Goal: Participate in discussion: Participate in discussion

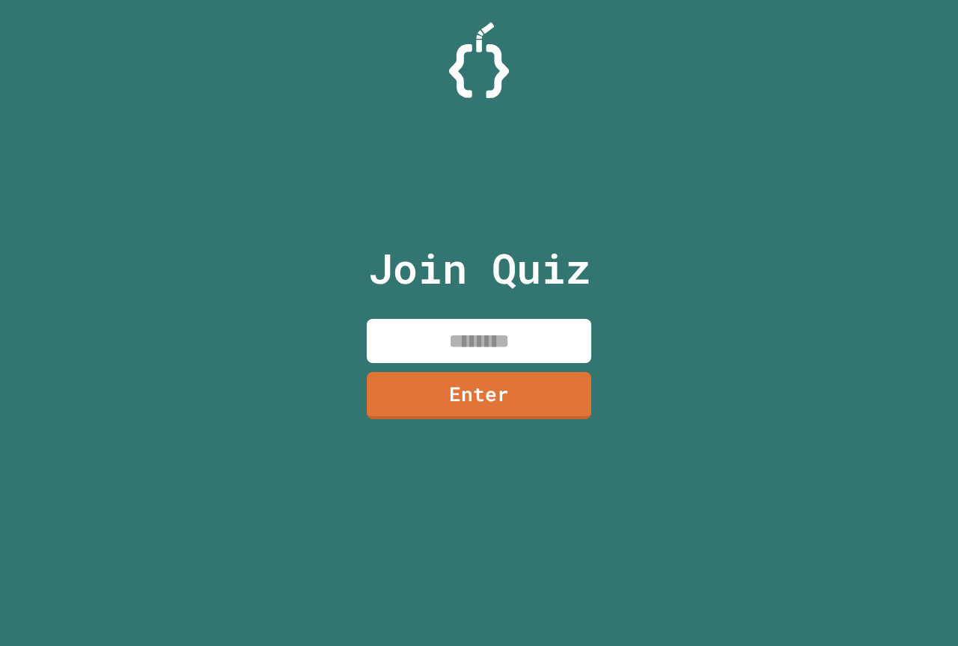
click at [437, 335] on input at bounding box center [479, 341] width 225 height 44
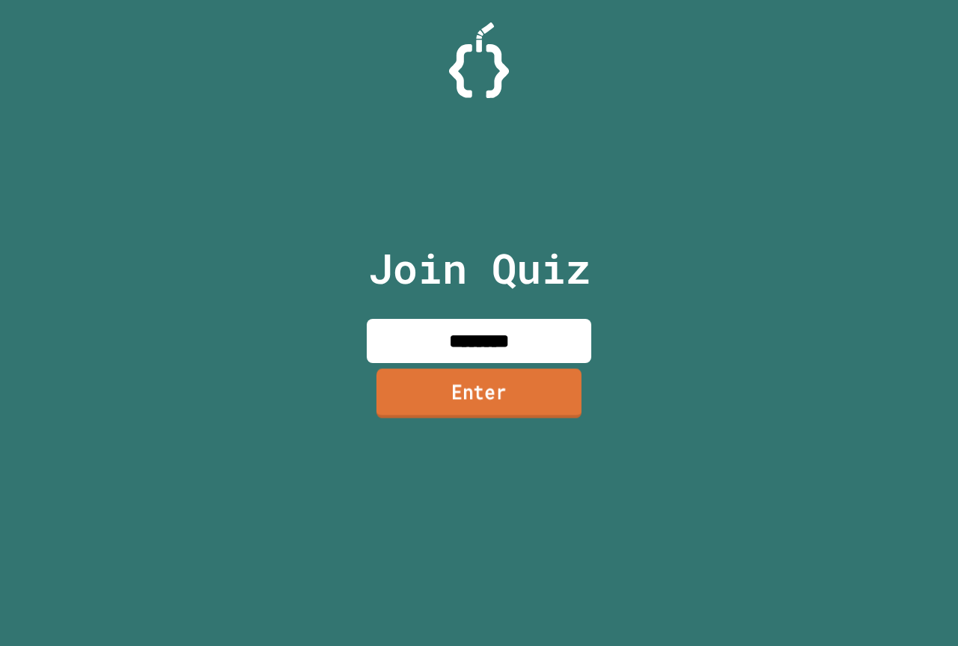
click at [512, 397] on link "Enter" at bounding box center [478, 392] width 205 height 49
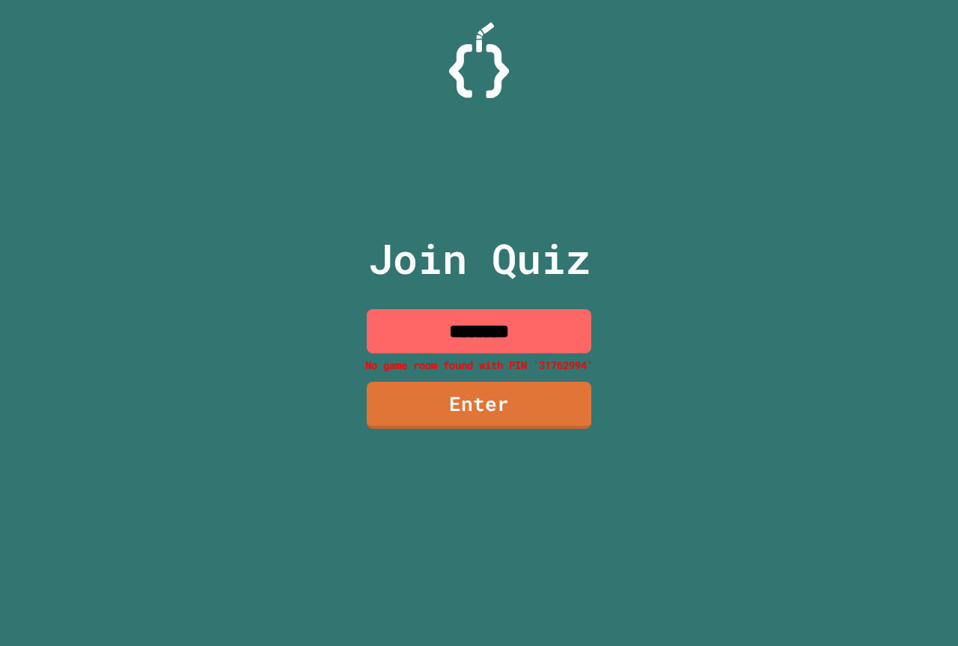
click at [554, 315] on input "********" at bounding box center [479, 331] width 225 height 44
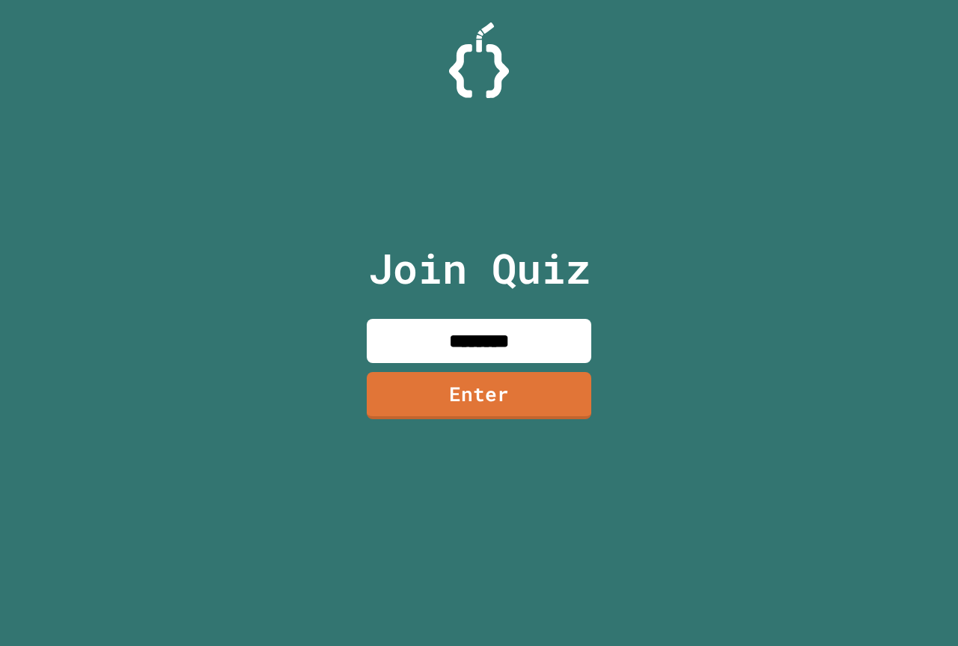
type input "********"
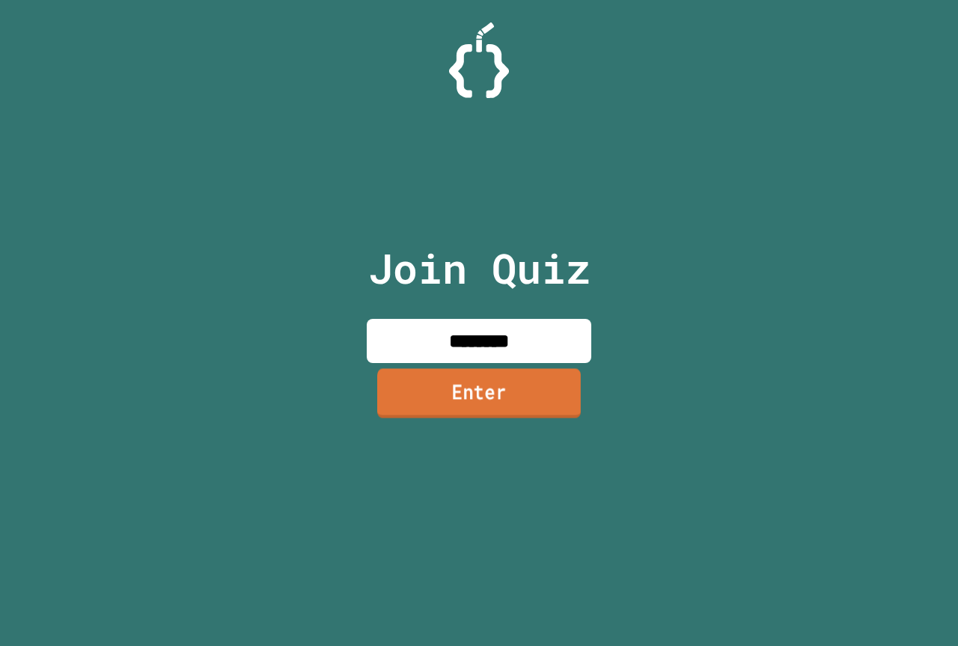
click at [460, 396] on link "Enter" at bounding box center [479, 392] width 204 height 49
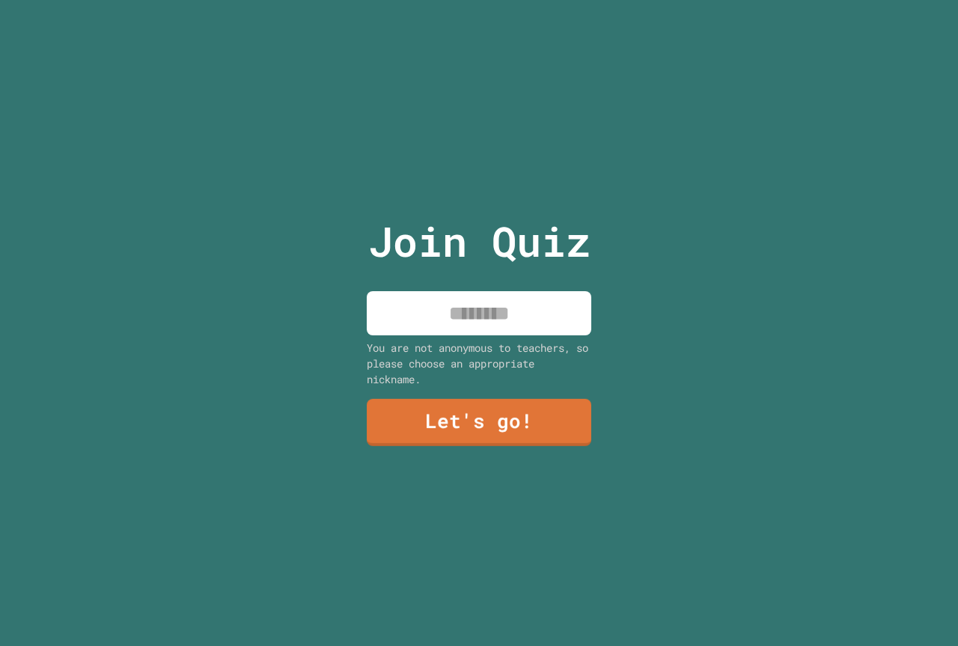
click at [475, 305] on input at bounding box center [479, 313] width 225 height 44
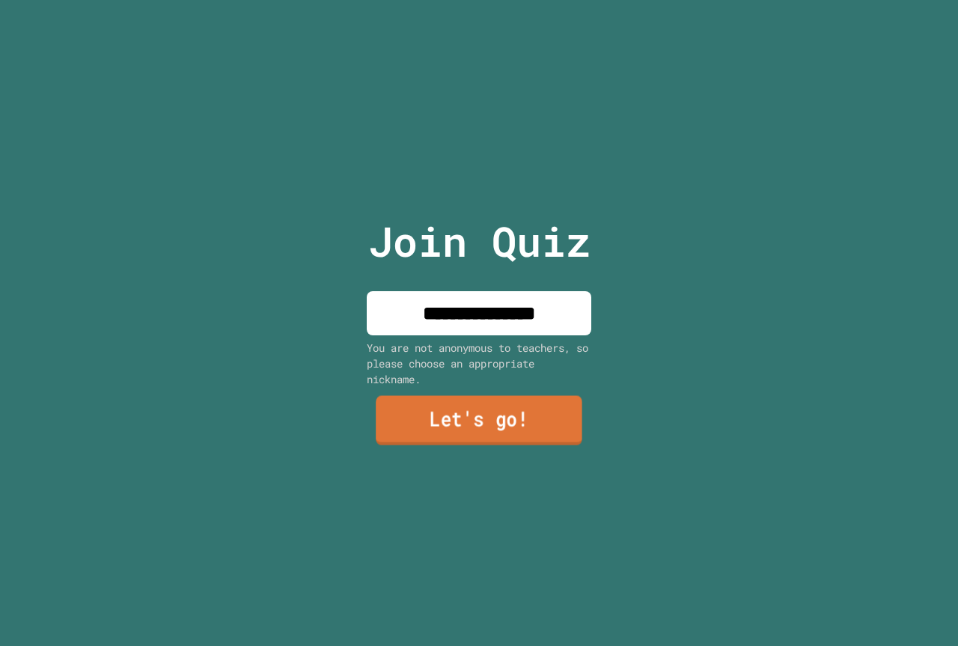
type input "**********"
click at [460, 418] on link "Let's go!" at bounding box center [479, 420] width 207 height 49
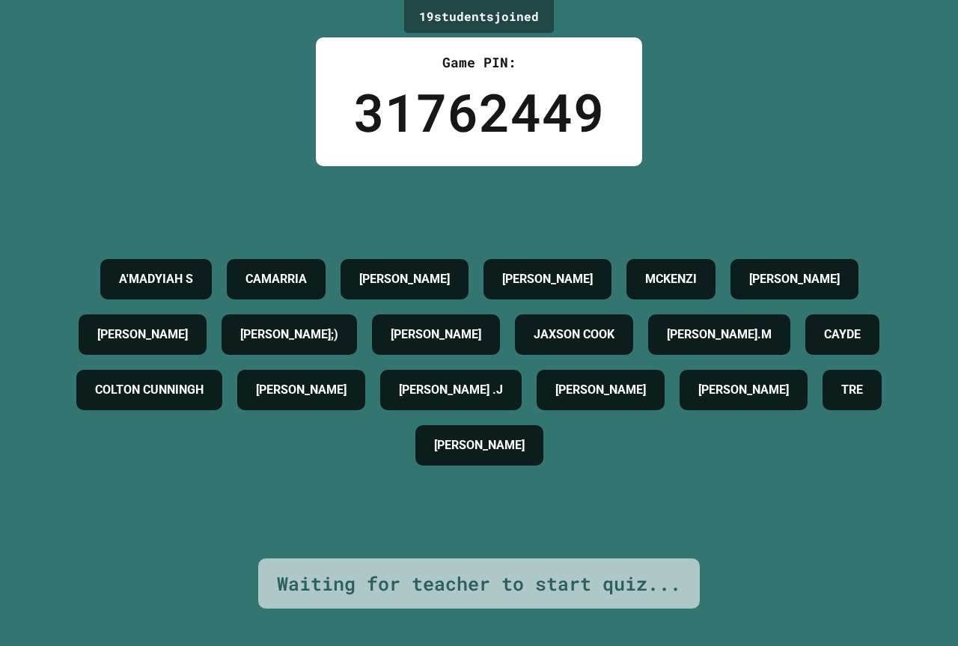
drag, startPoint x: 501, startPoint y: 358, endPoint x: 225, endPoint y: 478, distance: 300.3
click at [680, 410] on div "JAMEEES WOODALL" at bounding box center [744, 390] width 128 height 40
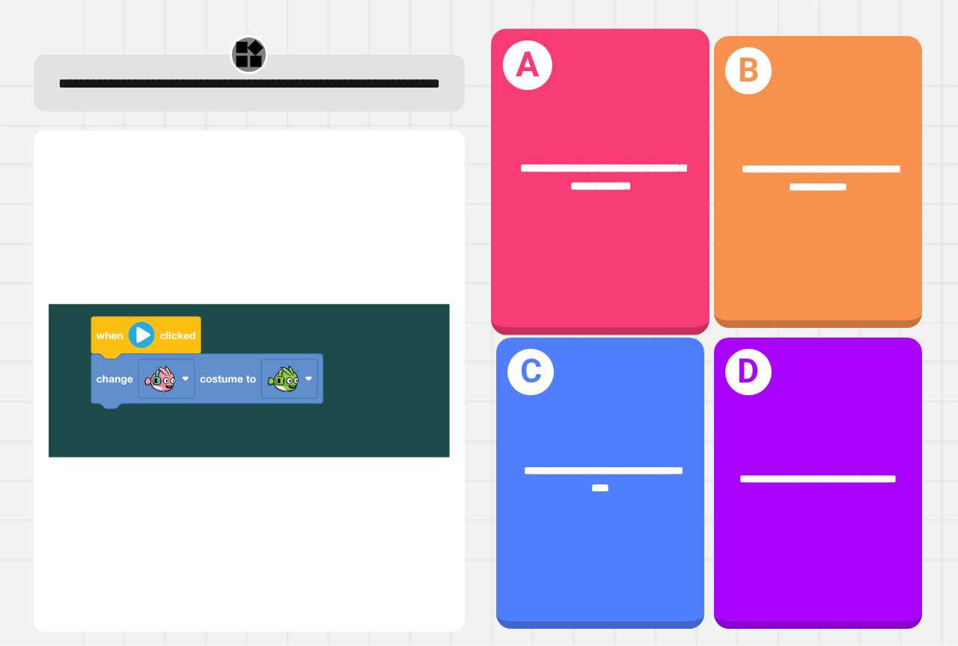
click at [644, 262] on div "**********" at bounding box center [600, 182] width 219 height 306
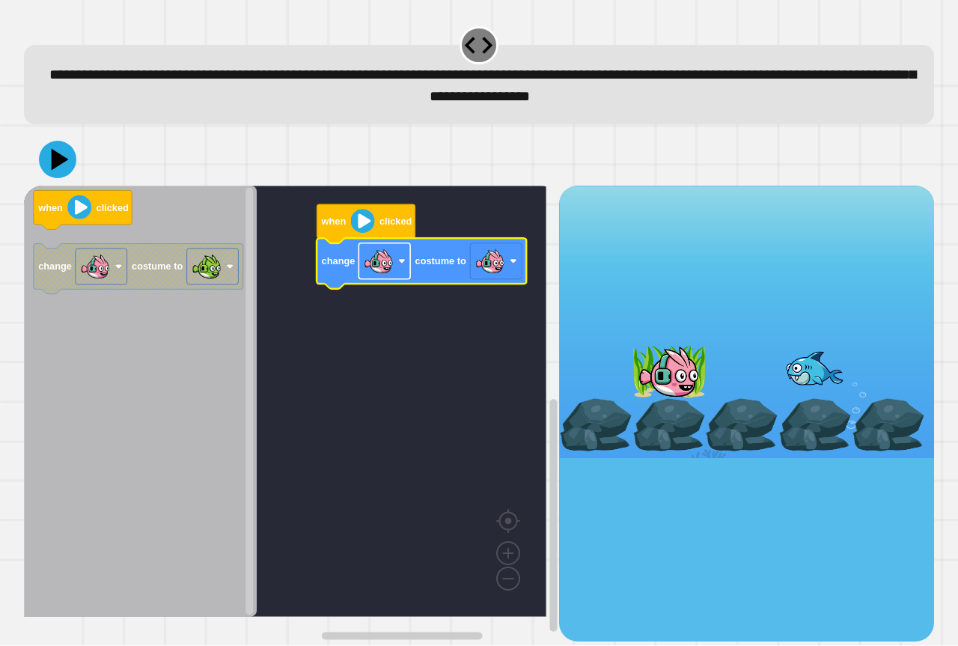
click at [394, 264] on rect "Blockly Workspace" at bounding box center [385, 261] width 52 height 36
click at [495, 264] on image "Blockly Workspace" at bounding box center [490, 261] width 30 height 30
click at [56, 164] on icon at bounding box center [60, 160] width 21 height 26
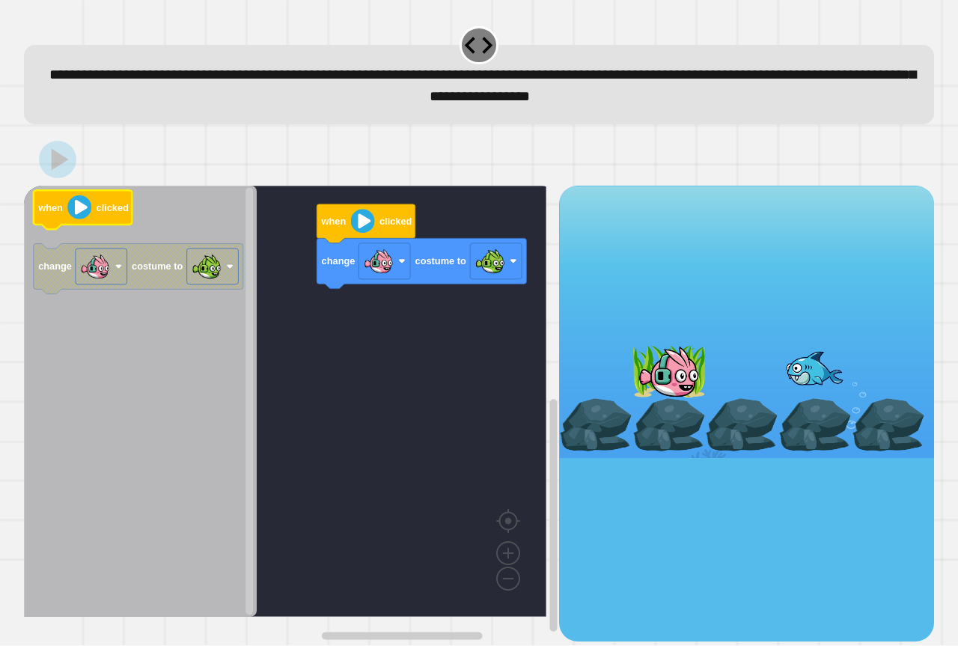
click at [115, 219] on icon "Blockly Workspace" at bounding box center [83, 210] width 99 height 39
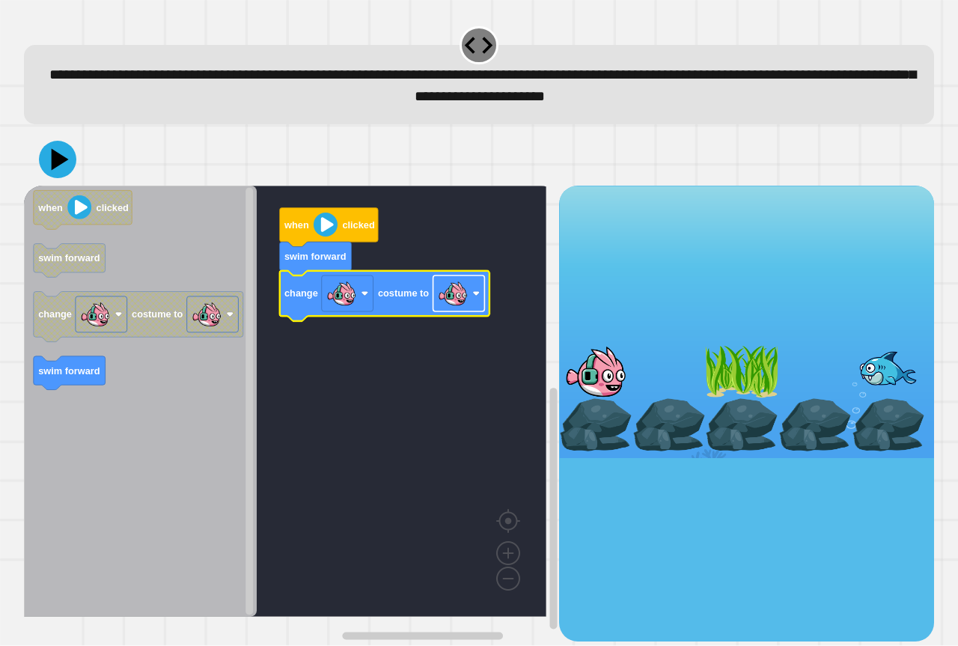
click at [435, 299] on rect "Blockly Workspace" at bounding box center [459, 293] width 52 height 36
click at [69, 165] on icon at bounding box center [57, 159] width 45 height 45
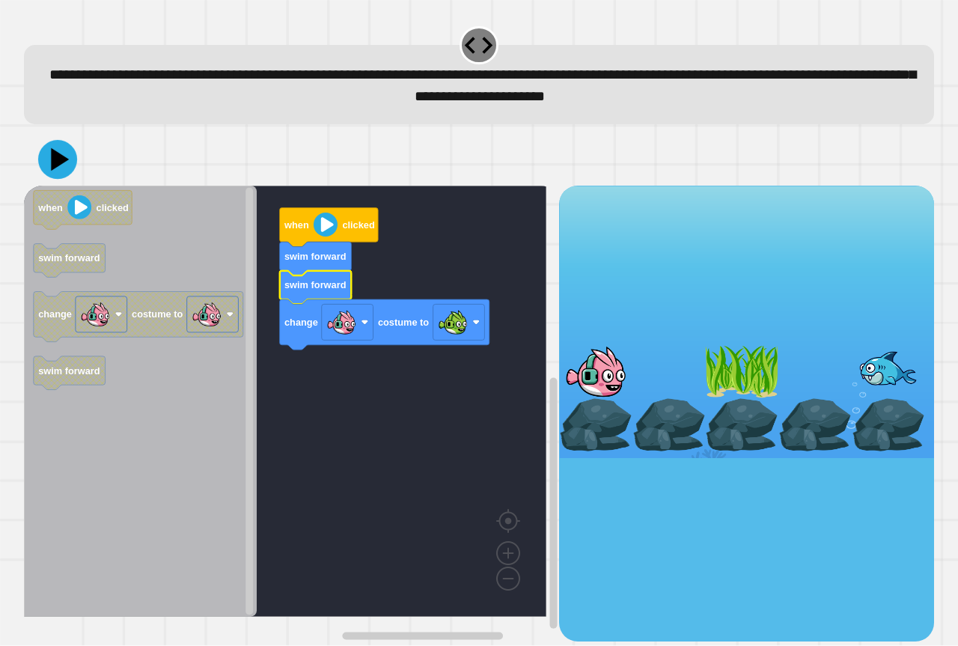
click at [61, 148] on icon at bounding box center [57, 159] width 39 height 39
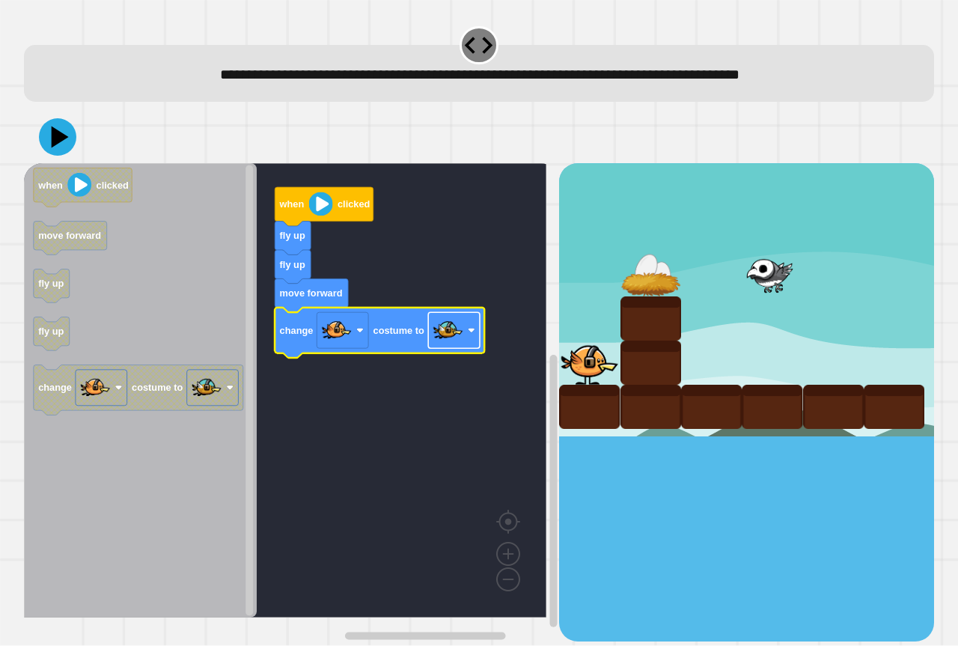
click at [445, 331] on image "Blockly Workspace" at bounding box center [448, 331] width 30 height 30
click at [79, 132] on button at bounding box center [57, 137] width 45 height 45
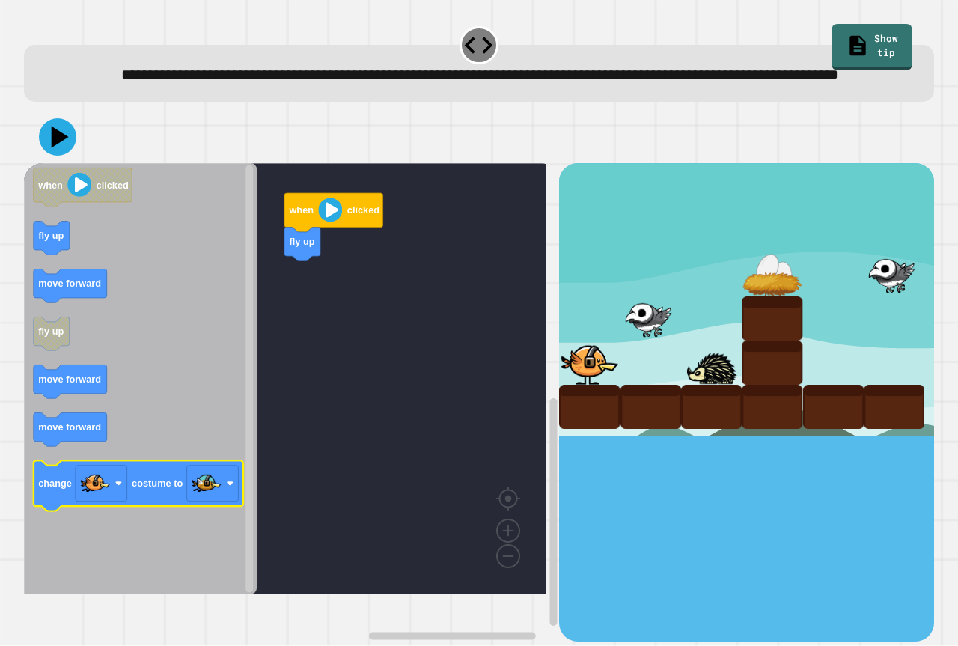
click at [144, 490] on text "costume to" at bounding box center [157, 483] width 51 height 11
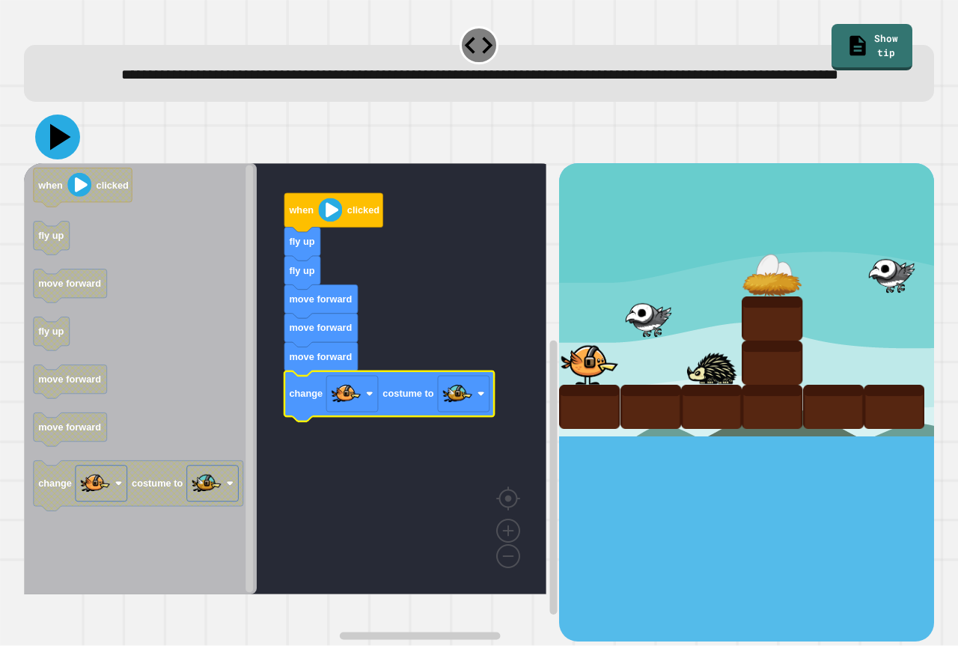
click at [49, 153] on icon at bounding box center [57, 137] width 45 height 45
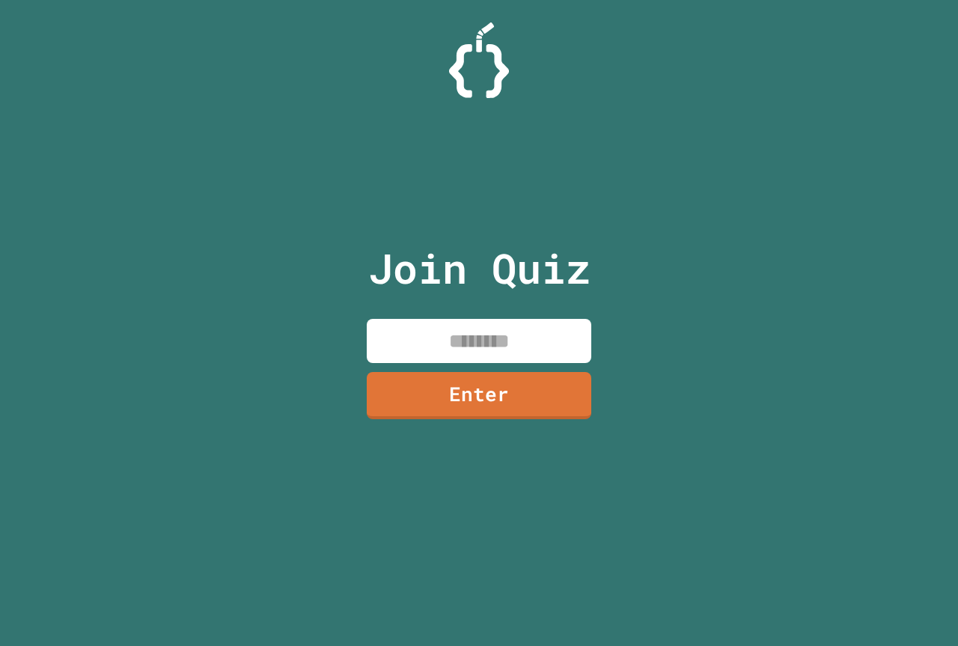
click at [552, 353] on input at bounding box center [479, 341] width 225 height 44
type input "********"
click at [528, 406] on link "Enter" at bounding box center [479, 393] width 222 height 49
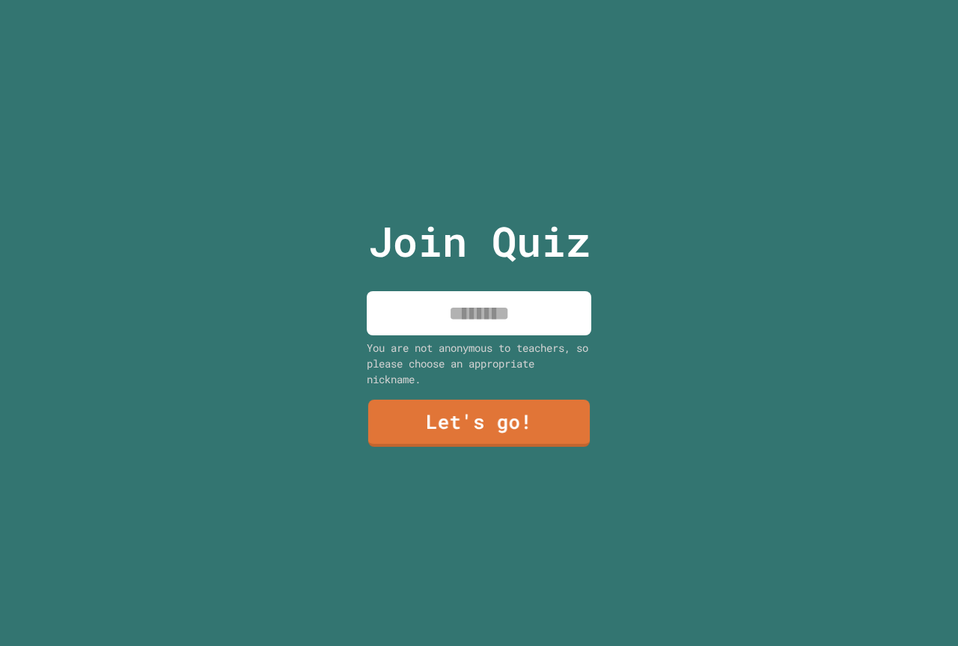
click at [502, 311] on input at bounding box center [479, 313] width 225 height 44
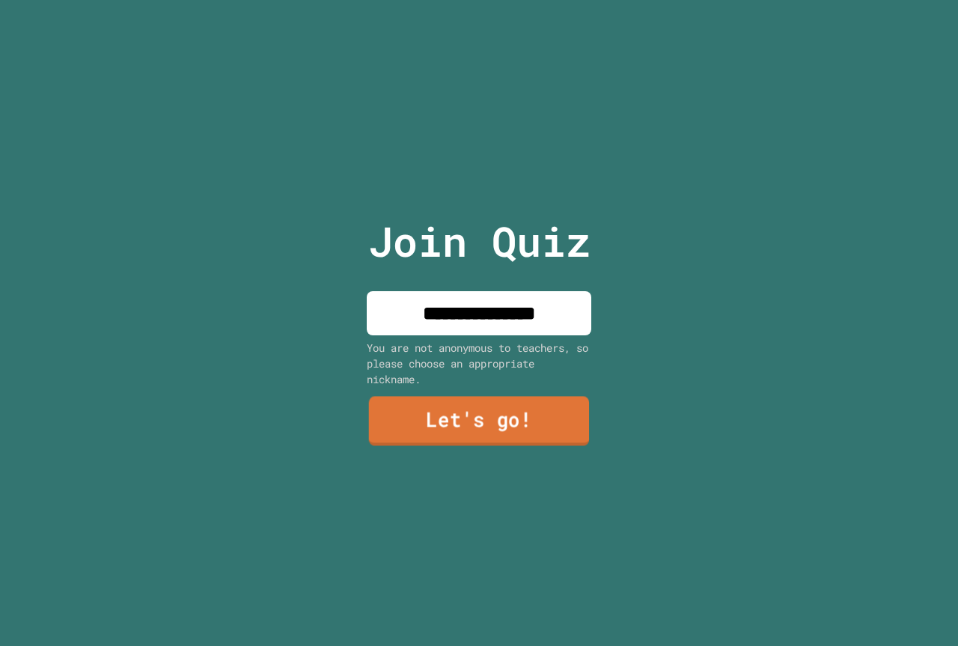
type input "**********"
click at [513, 413] on link "Let's go!" at bounding box center [479, 421] width 221 height 49
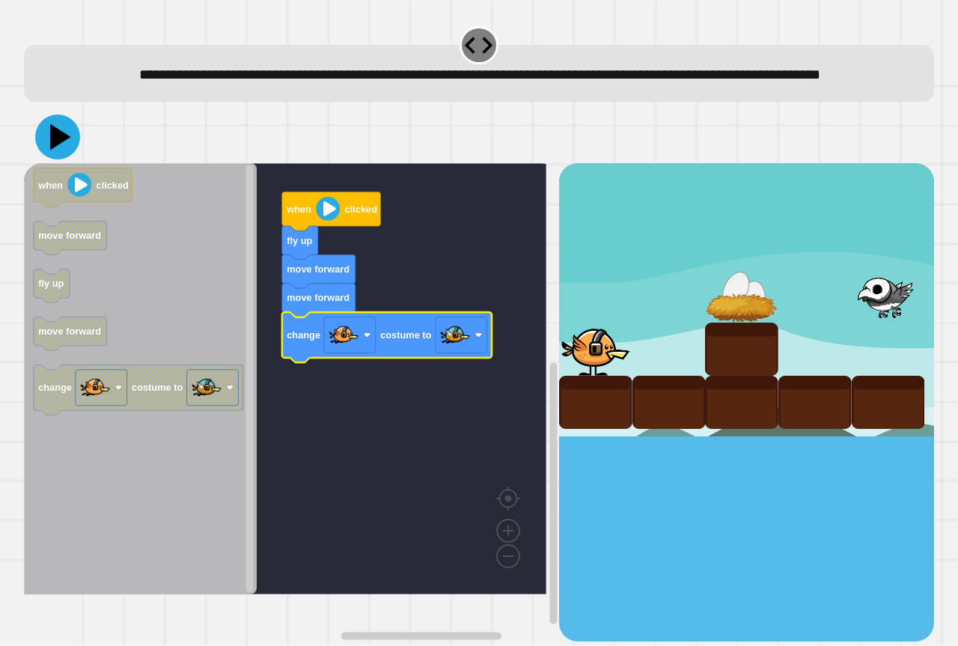
click at [61, 150] on icon at bounding box center [60, 137] width 21 height 26
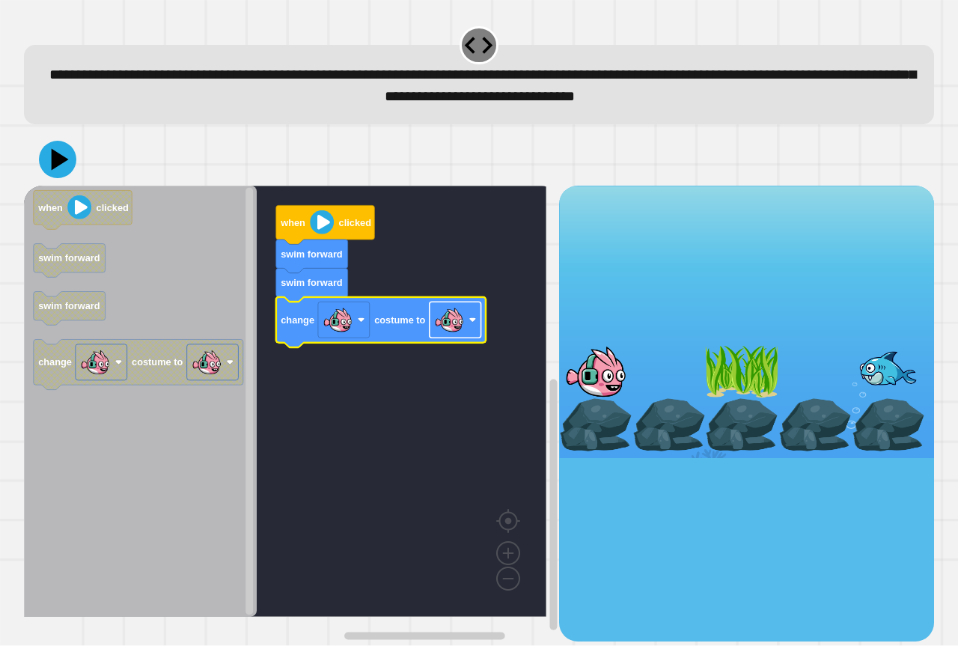
click at [447, 326] on image "Blockly Workspace" at bounding box center [449, 320] width 30 height 30
click at [54, 160] on icon at bounding box center [60, 159] width 19 height 25
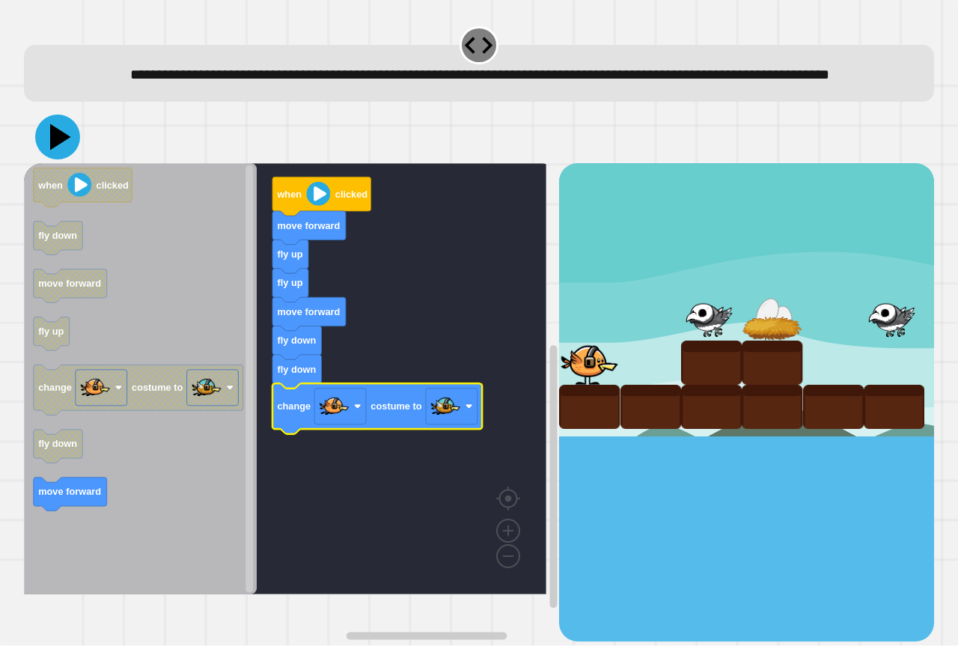
click at [61, 150] on icon at bounding box center [60, 137] width 21 height 26
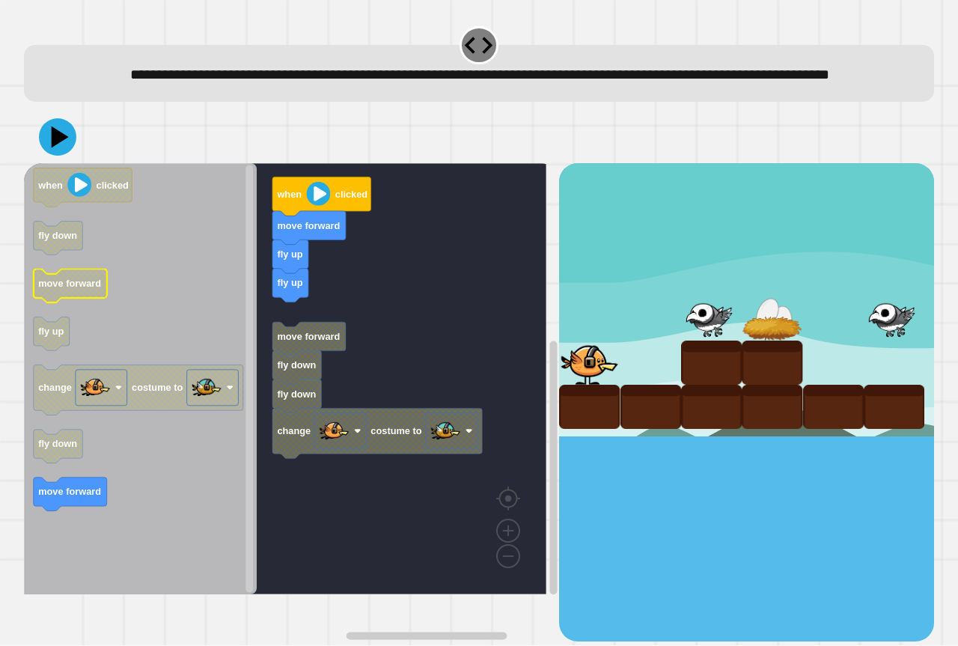
click at [76, 290] on text "move forward" at bounding box center [69, 283] width 63 height 11
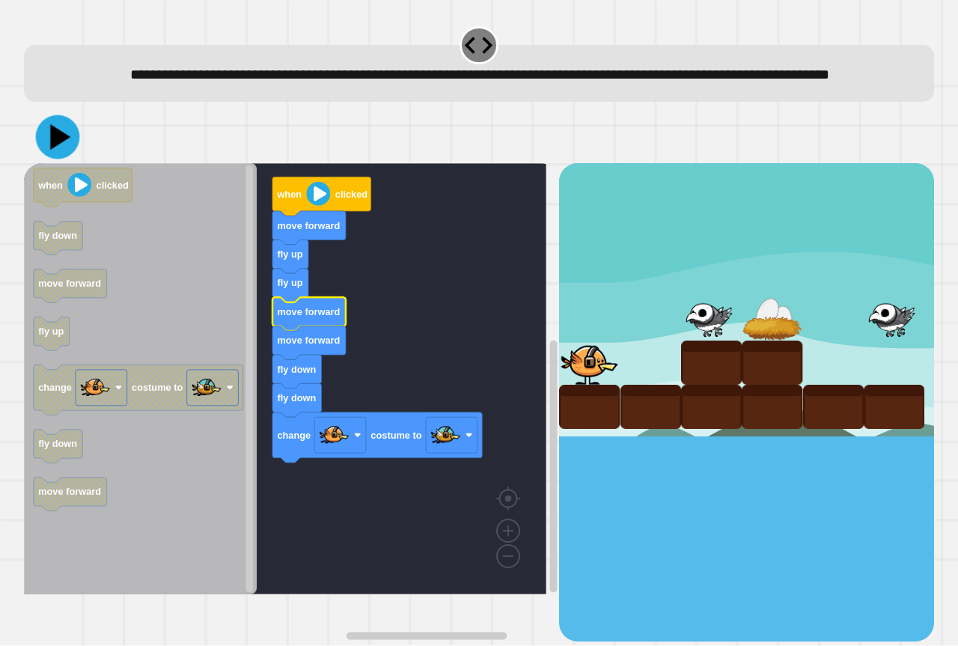
click at [62, 159] on icon at bounding box center [58, 137] width 44 height 44
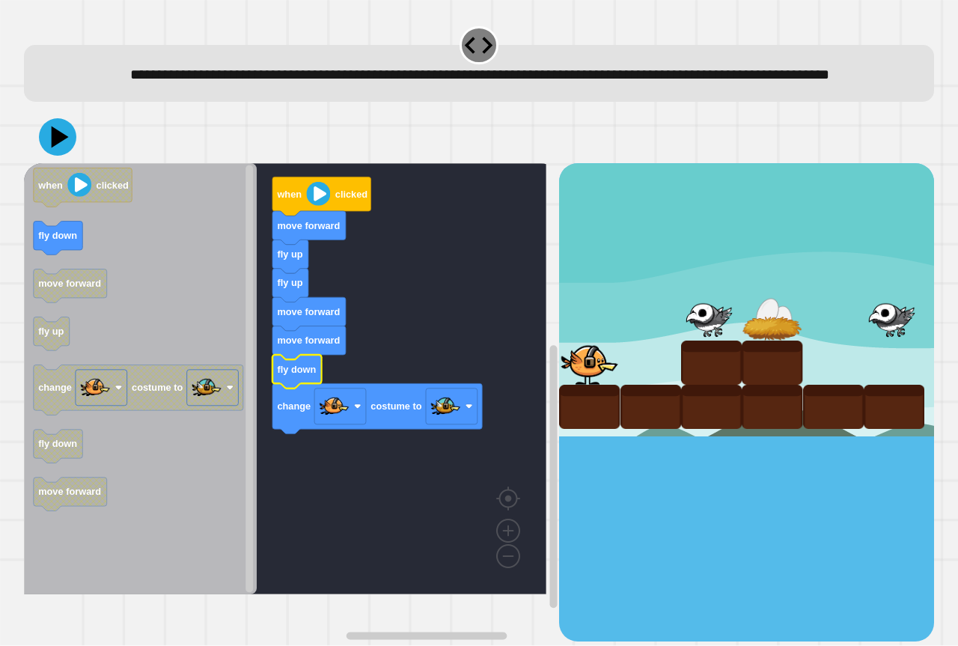
click at [74, 156] on button at bounding box center [57, 136] width 37 height 37
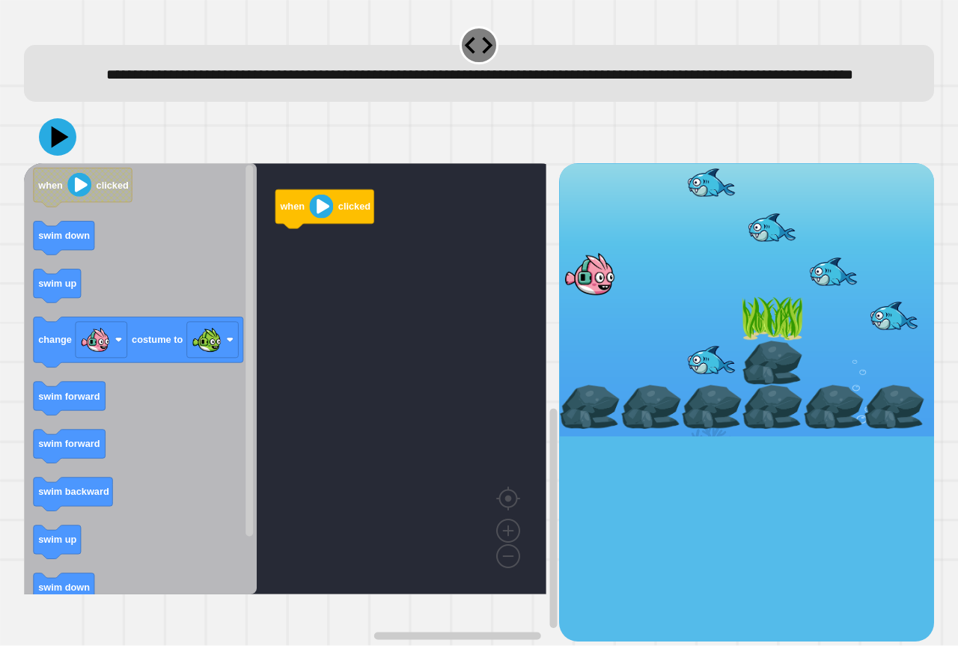
drag, startPoint x: 778, startPoint y: 330, endPoint x: 737, endPoint y: 343, distance: 43.8
click at [775, 332] on div at bounding box center [772, 318] width 61 height 44
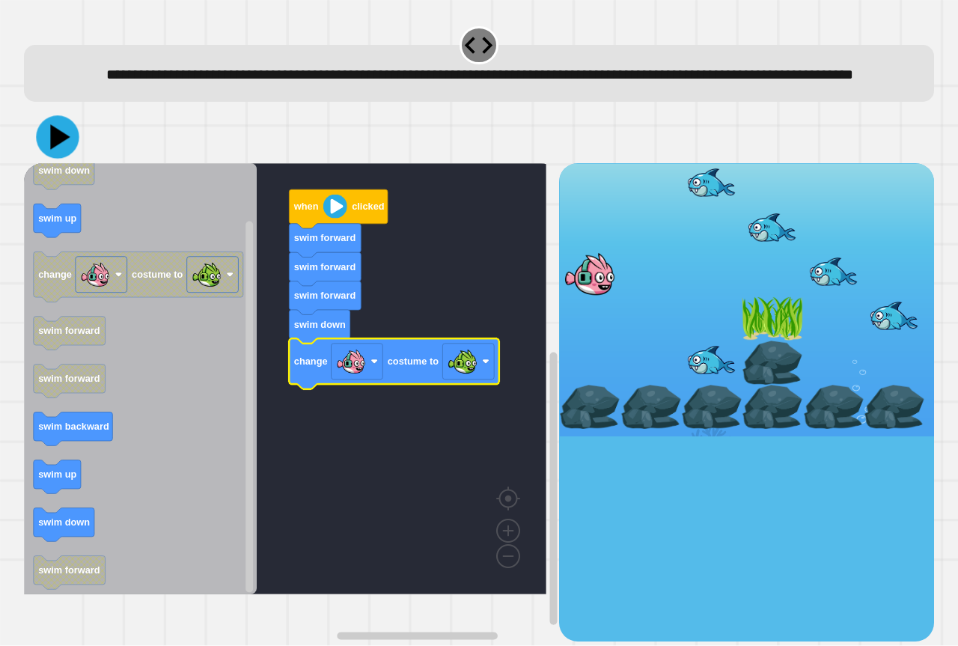
click at [49, 159] on icon at bounding box center [57, 137] width 43 height 43
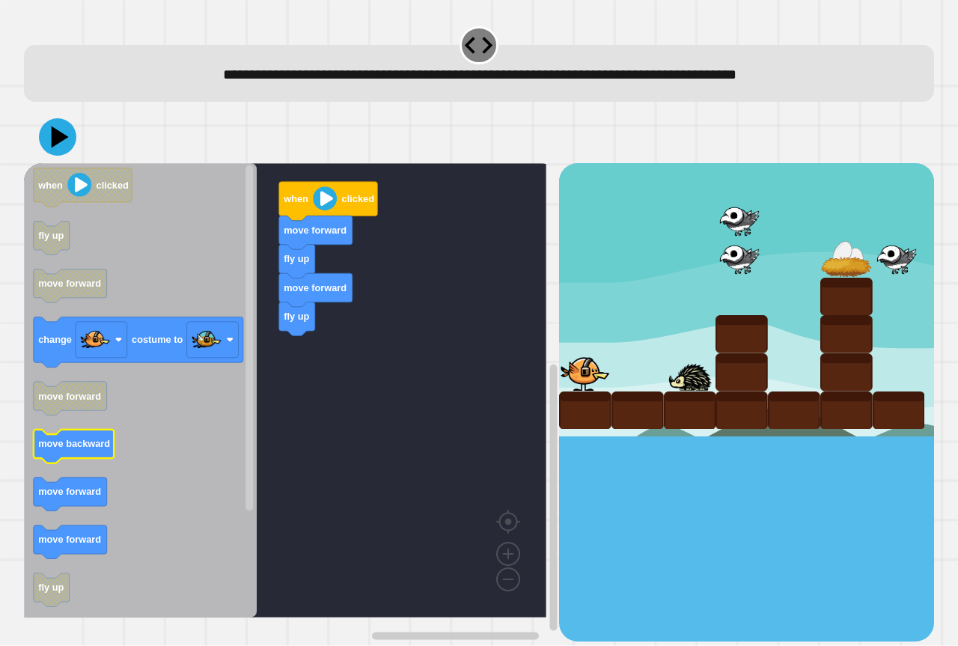
click at [65, 454] on icon "Blockly Workspace" at bounding box center [74, 447] width 81 height 34
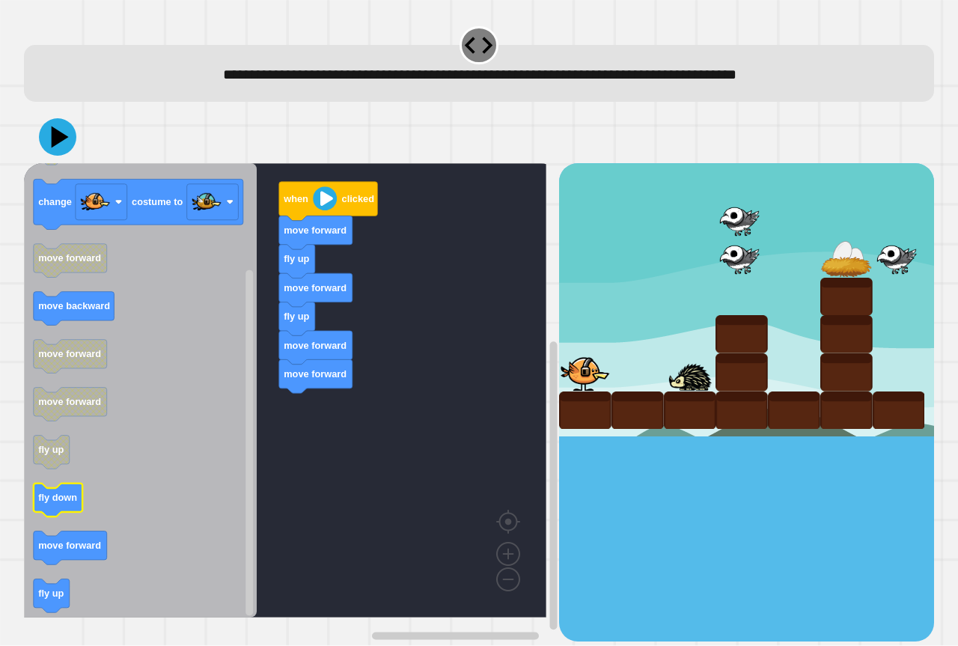
click at [55, 499] on text "fly down" at bounding box center [57, 497] width 39 height 11
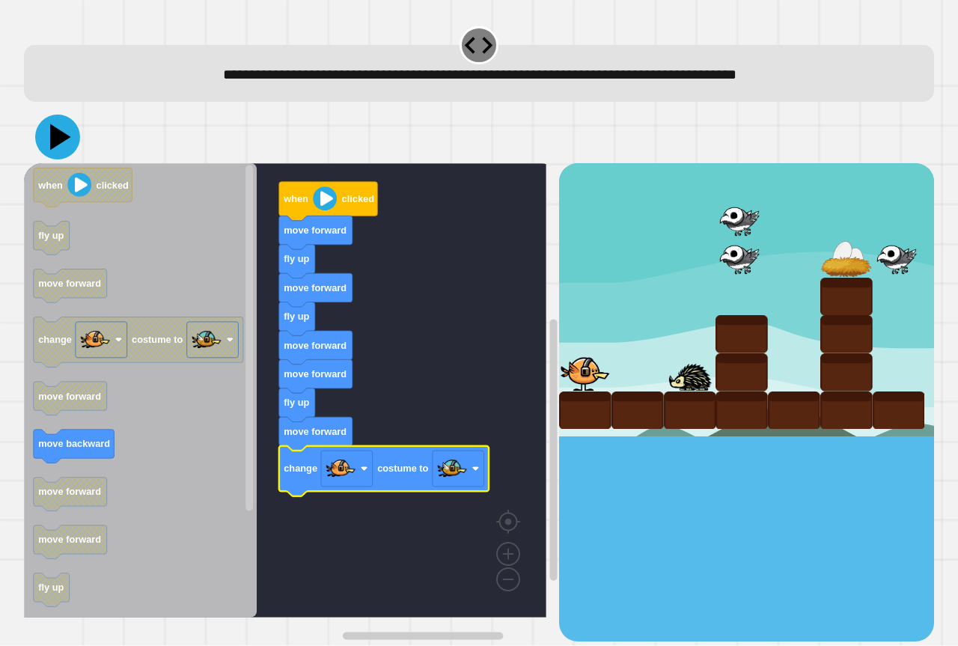
click at [44, 140] on icon at bounding box center [57, 137] width 45 height 45
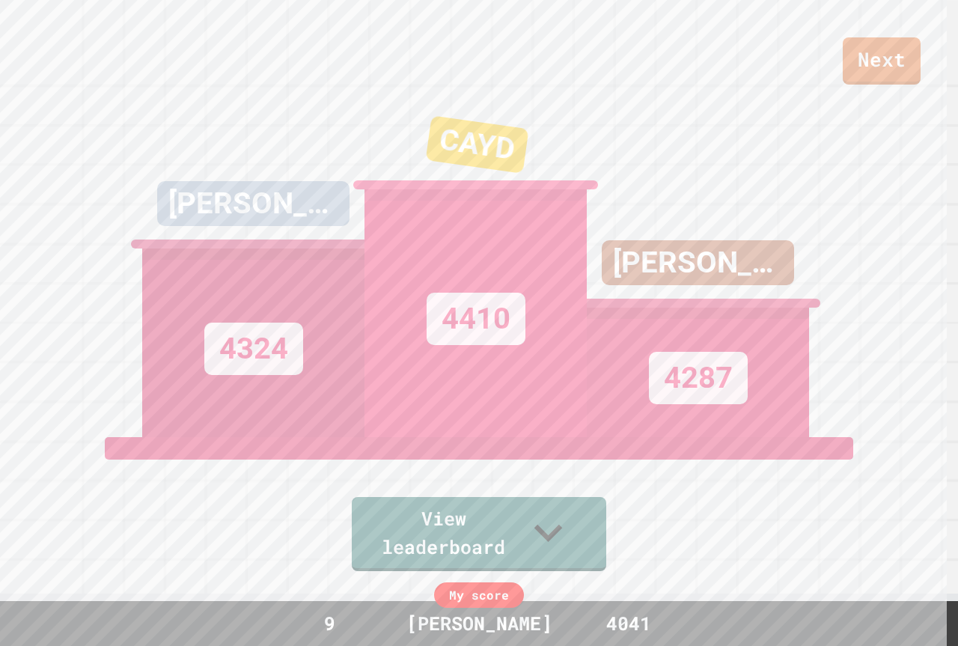
scroll to position [75, 0]
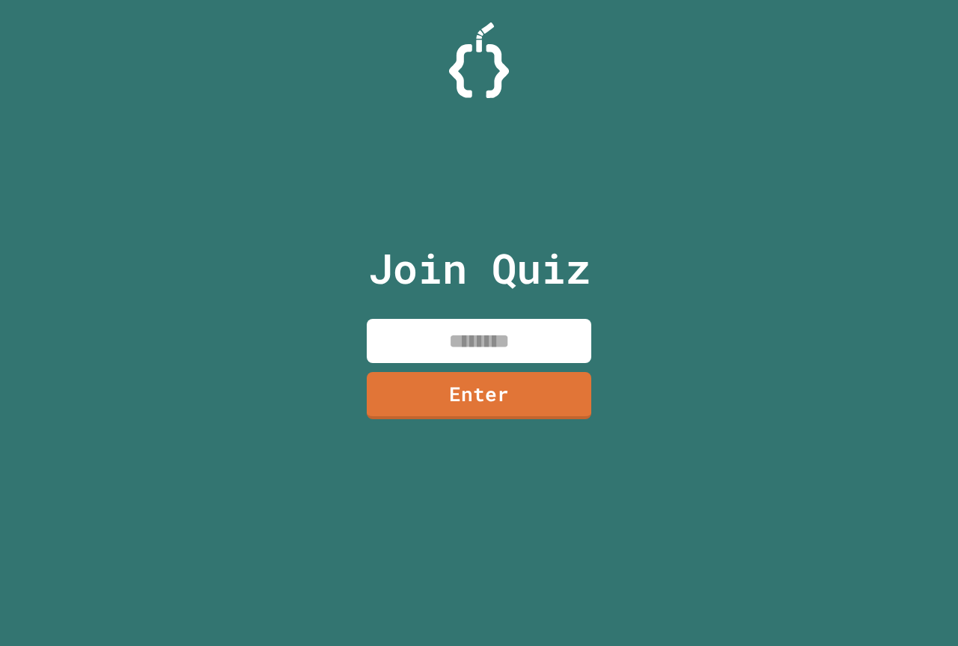
click at [462, 188] on div "Join Quiz Enter" at bounding box center [479, 322] width 252 height 571
drag, startPoint x: 462, startPoint y: 188, endPoint x: 463, endPoint y: 196, distance: 8.3
click at [463, 196] on div "Join Quiz Enter" at bounding box center [479, 322] width 252 height 571
drag, startPoint x: 463, startPoint y: 196, endPoint x: 415, endPoint y: 329, distance: 141.3
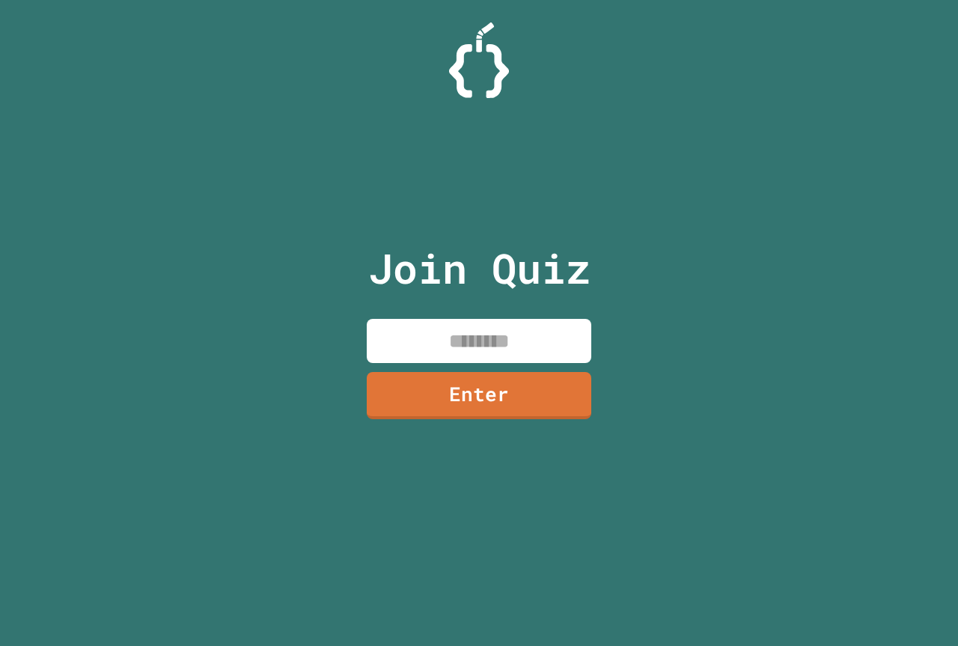
click at [415, 329] on input at bounding box center [479, 341] width 225 height 44
paste input "********"
type input "********"
click at [384, 388] on link "Enter" at bounding box center [479, 393] width 222 height 49
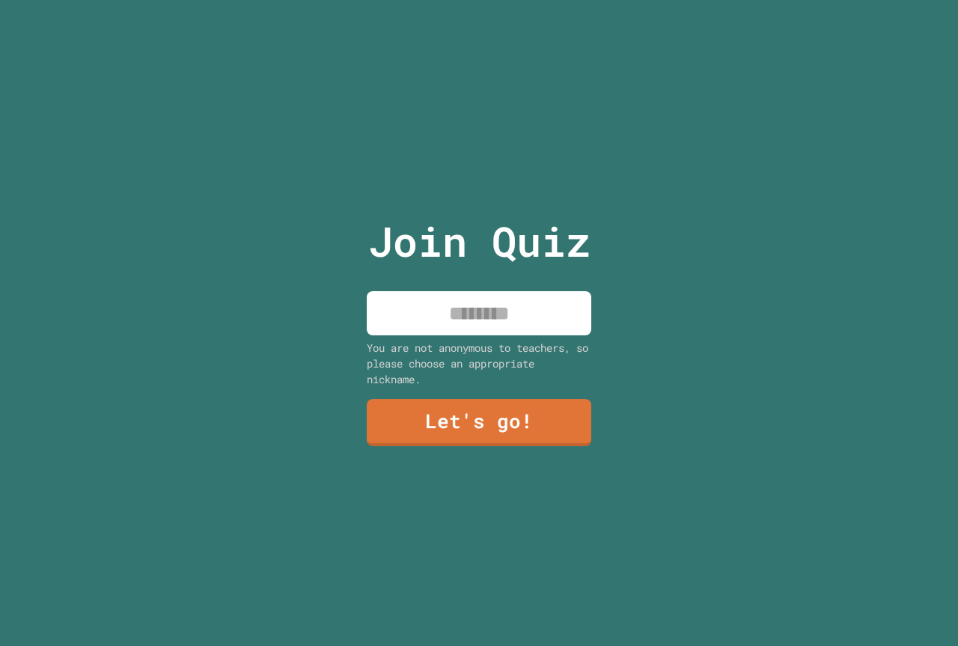
click at [404, 308] on input at bounding box center [479, 313] width 225 height 44
type input "*"
type input "**********"
drag, startPoint x: 435, startPoint y: 464, endPoint x: 436, endPoint y: 454, distance: 9.8
click at [436, 454] on div "**********" at bounding box center [479, 323] width 252 height 646
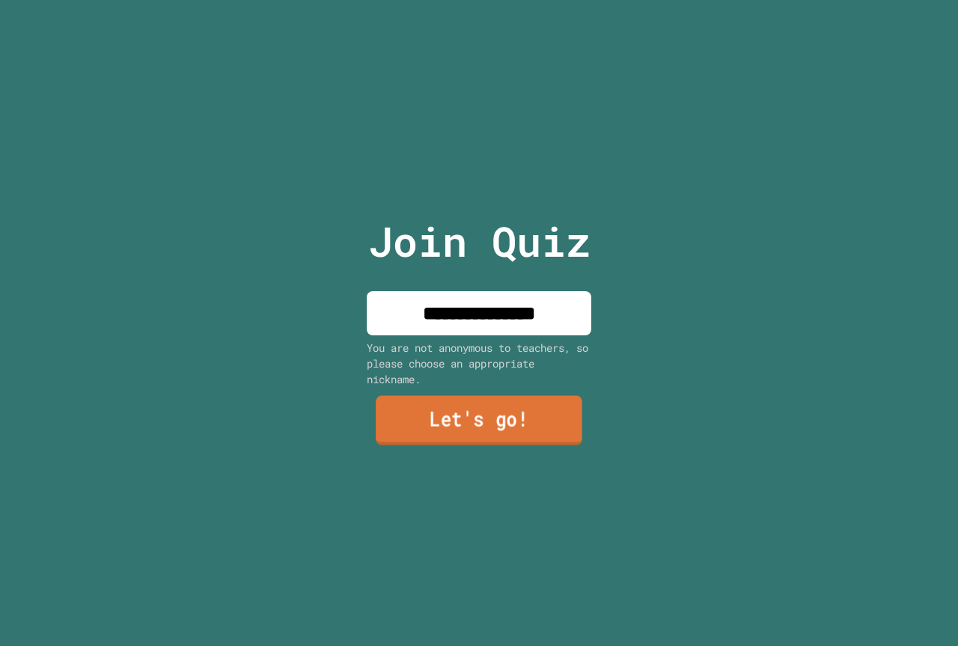
click at [434, 426] on link "Let's go!" at bounding box center [479, 420] width 207 height 49
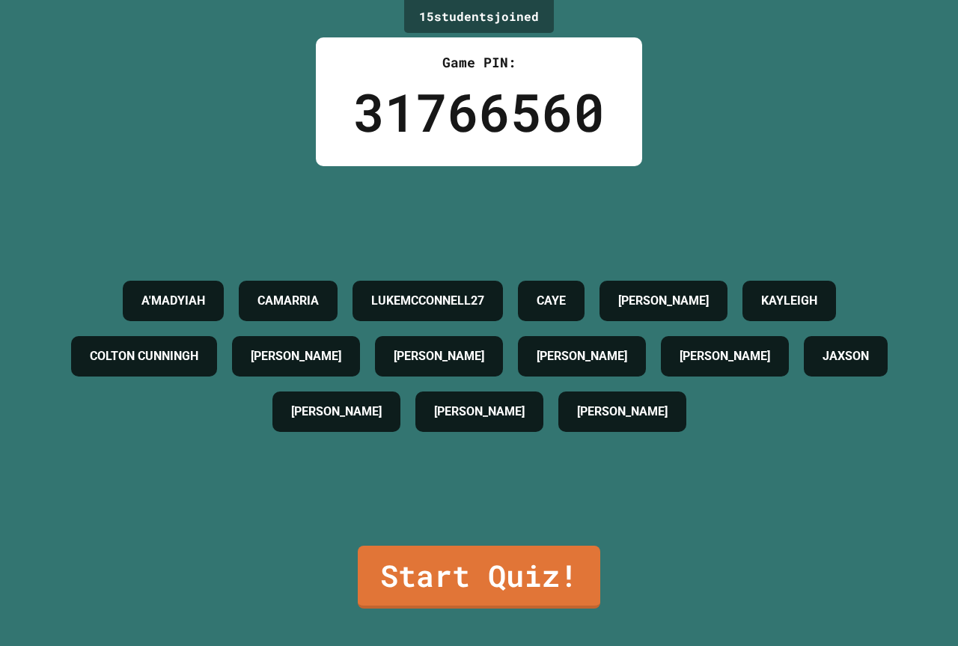
click at [566, 292] on h4 "CAYE" at bounding box center [551, 301] width 29 height 18
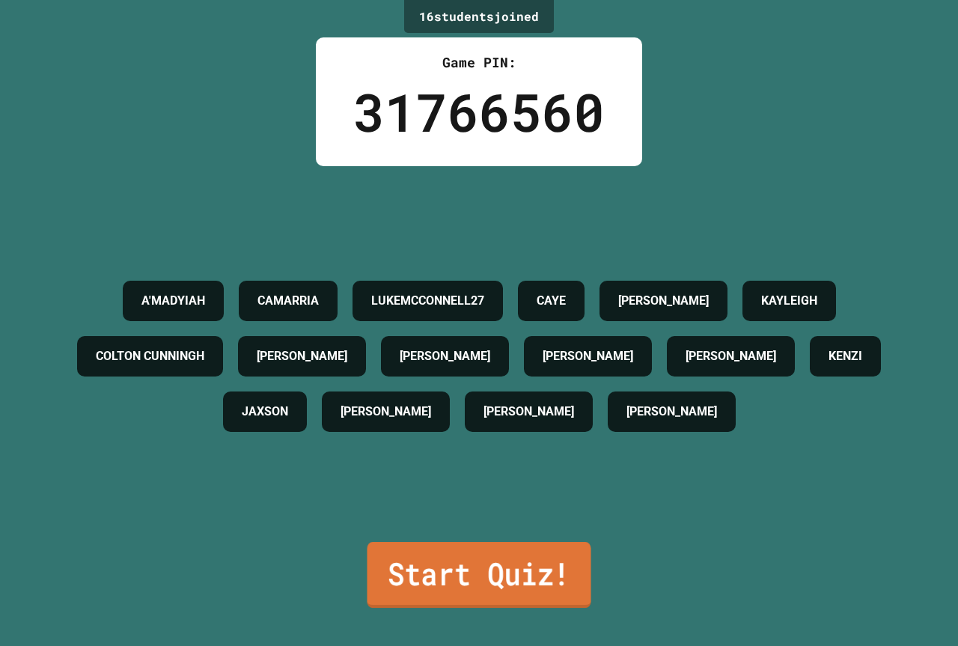
click at [429, 549] on link "Start Quiz!" at bounding box center [479, 575] width 224 height 66
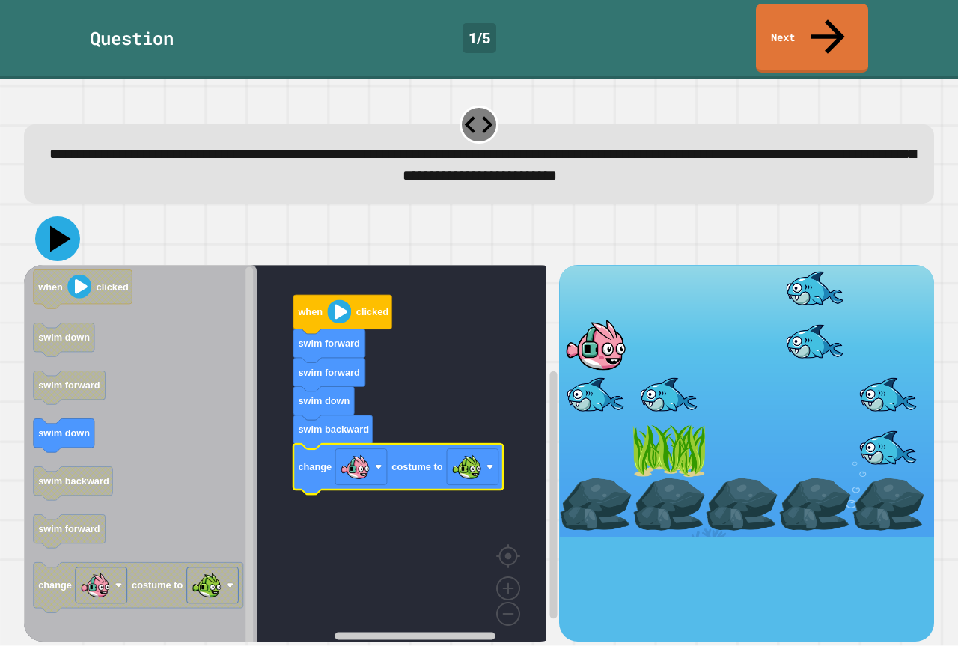
click at [67, 216] on icon at bounding box center [57, 238] width 45 height 45
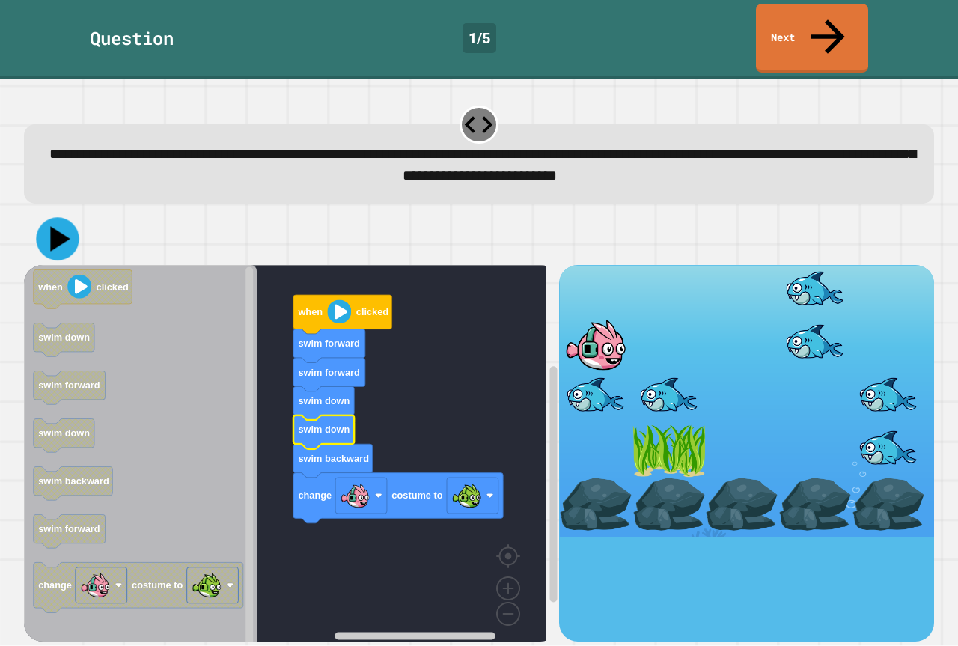
click at [58, 222] on icon at bounding box center [57, 239] width 43 height 43
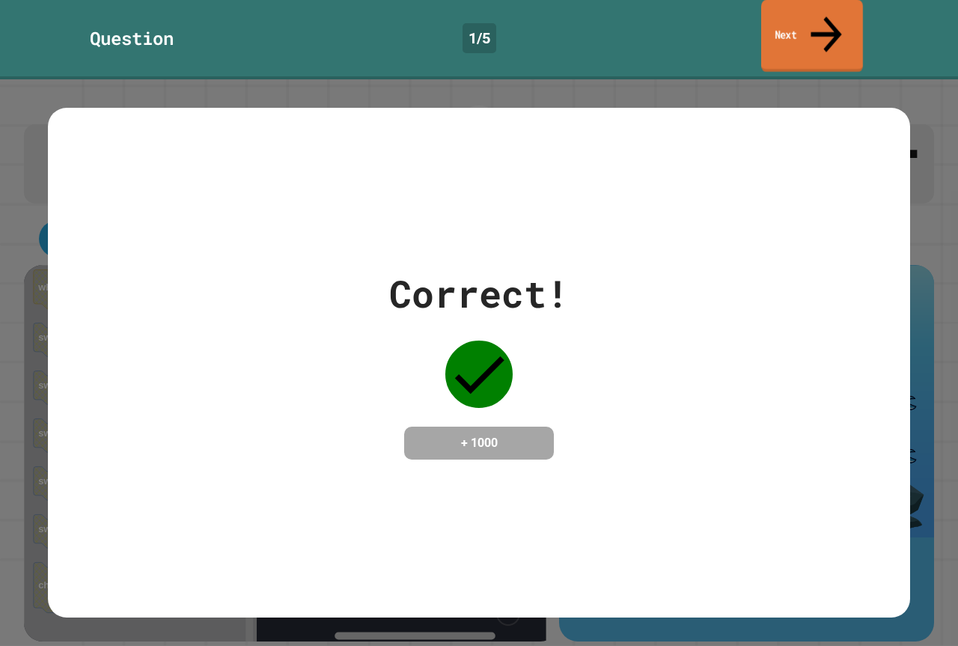
click at [796, 24] on link "Next" at bounding box center [812, 36] width 102 height 73
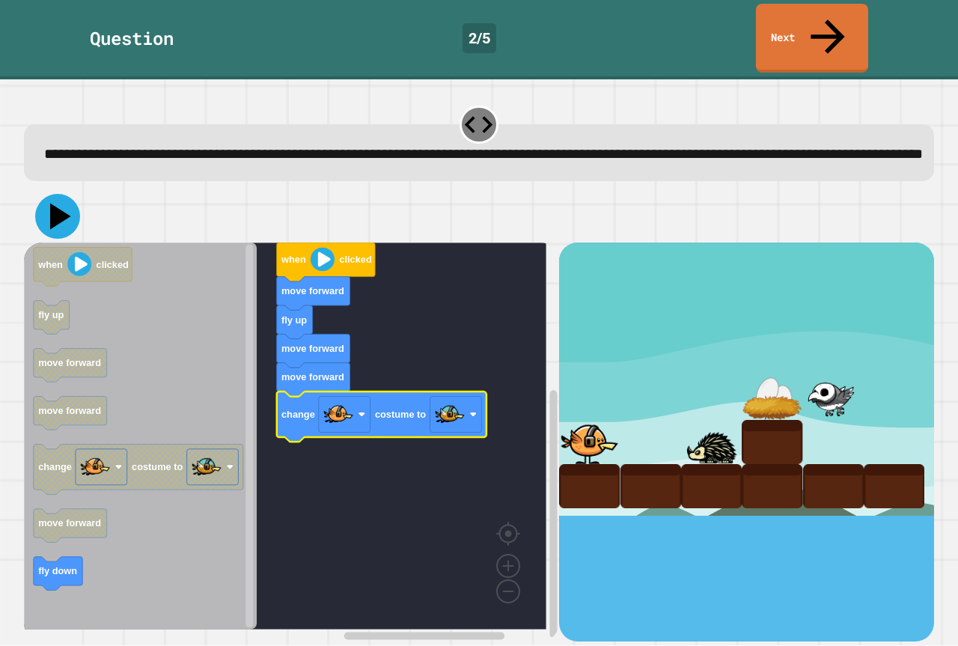
click at [72, 207] on icon at bounding box center [57, 216] width 45 height 45
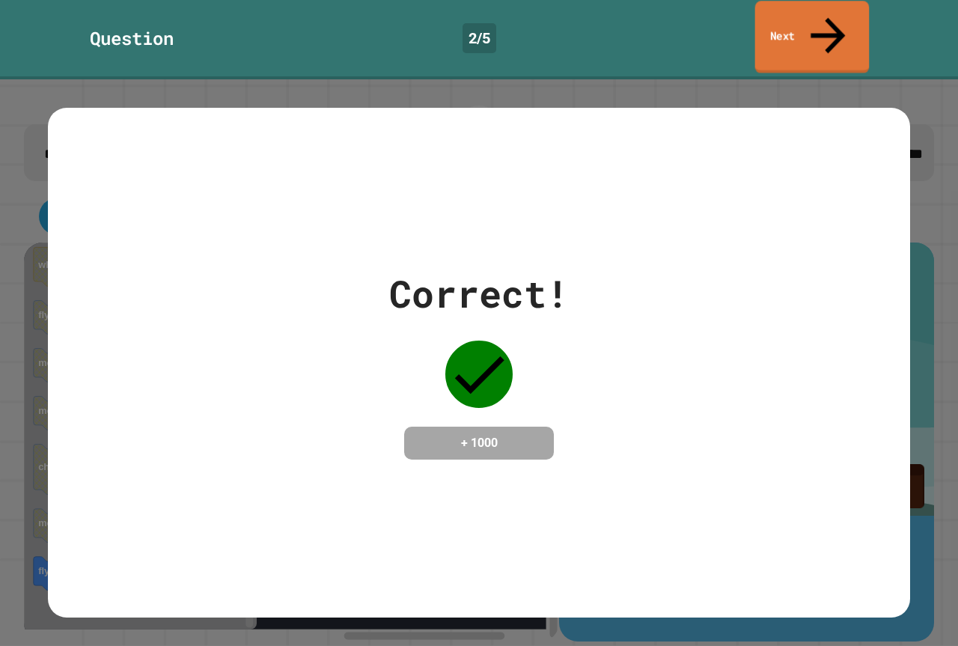
click at [807, 12] on link "Next" at bounding box center [812, 37] width 115 height 73
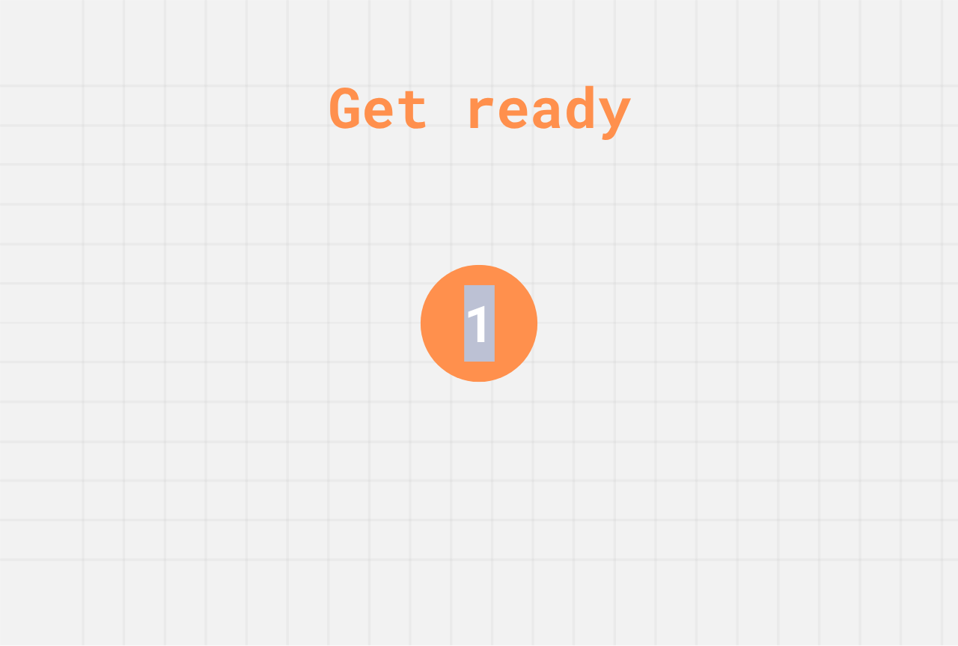
drag, startPoint x: 467, startPoint y: 332, endPoint x: 537, endPoint y: 320, distance: 70.6
click at [537, 320] on div "1" at bounding box center [479, 322] width 117 height 117
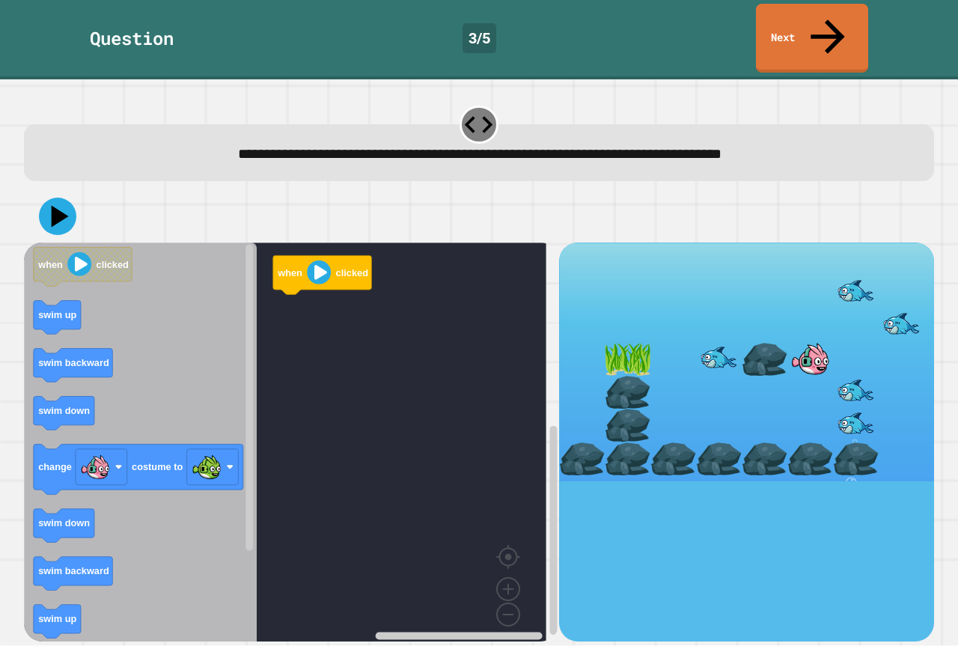
click at [82, 276] on icon "Blockly Workspace" at bounding box center [140, 448] width 233 height 410
click at [59, 310] on text "swim up" at bounding box center [57, 315] width 38 height 11
click at [55, 310] on text "swim up" at bounding box center [57, 315] width 38 height 11
click at [61, 310] on text "swim up" at bounding box center [57, 315] width 38 height 11
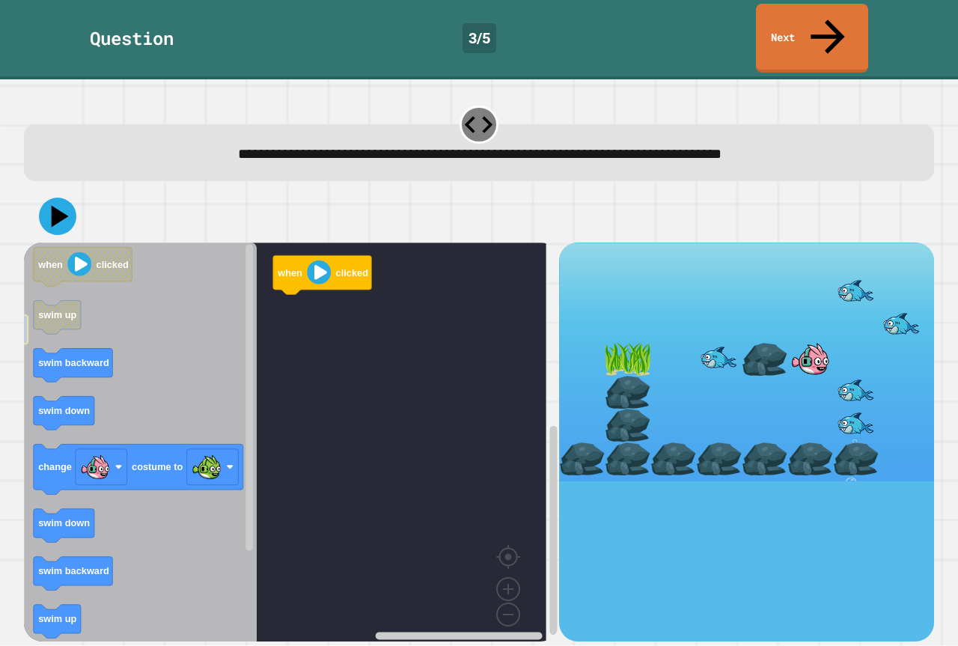
click at [87, 281] on icon "Blockly Workspace" at bounding box center [140, 448] width 233 height 410
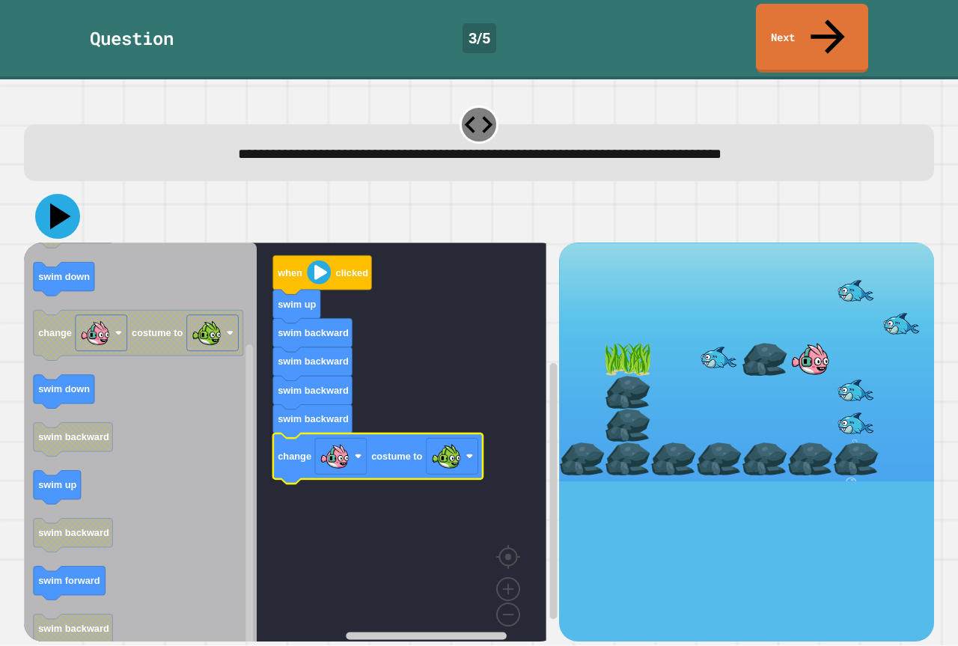
click at [52, 194] on icon at bounding box center [57, 216] width 45 height 45
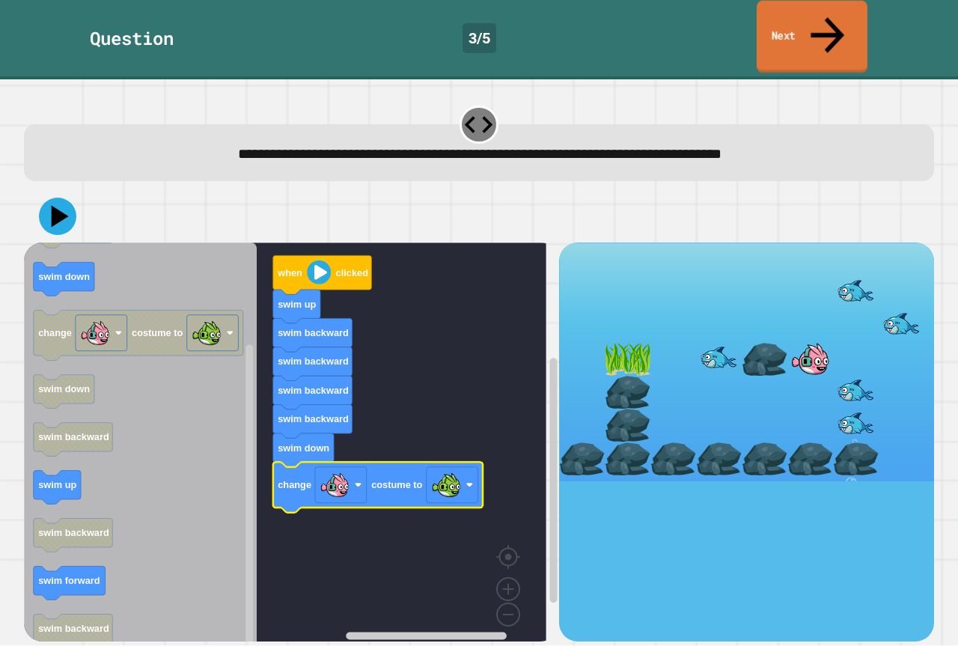
click at [795, 5] on link "Next" at bounding box center [812, 37] width 111 height 73
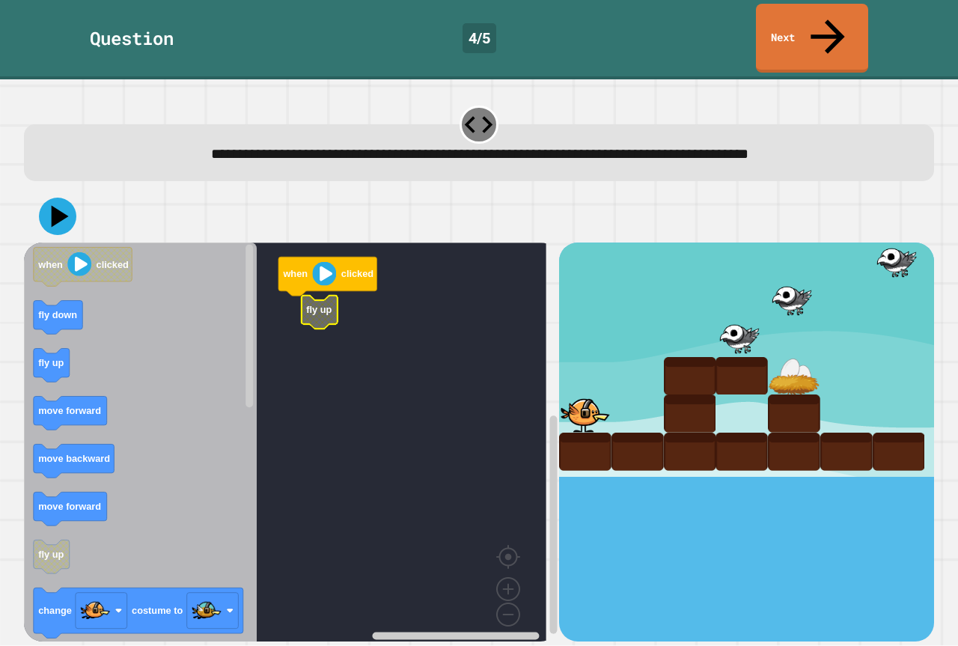
click at [288, 280] on rect "Blockly Workspace" at bounding box center [285, 448] width 522 height 410
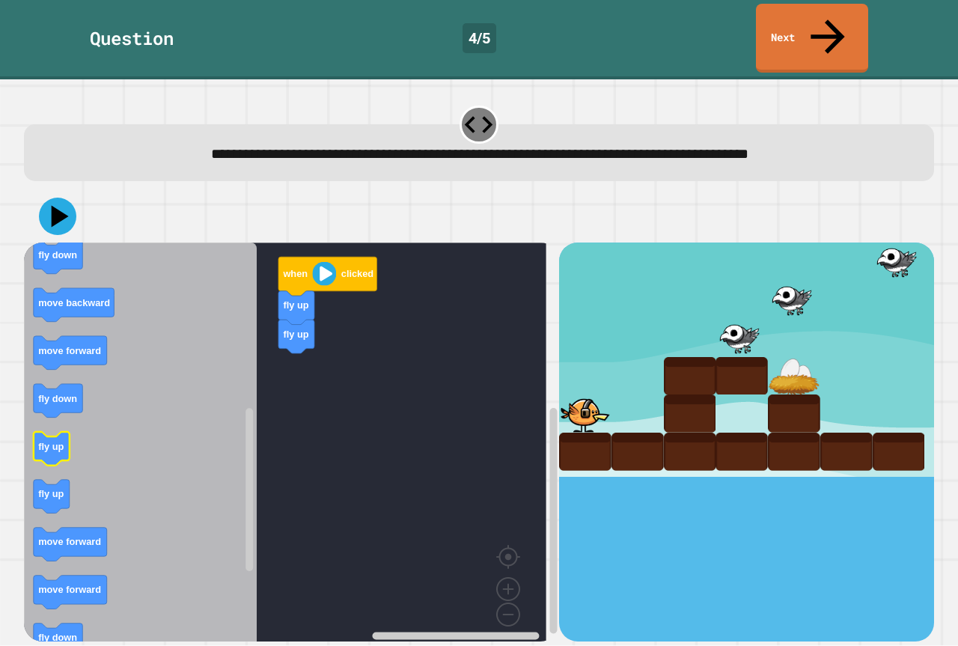
click at [218, 393] on icon "Blockly Workspace" at bounding box center [140, 448] width 233 height 410
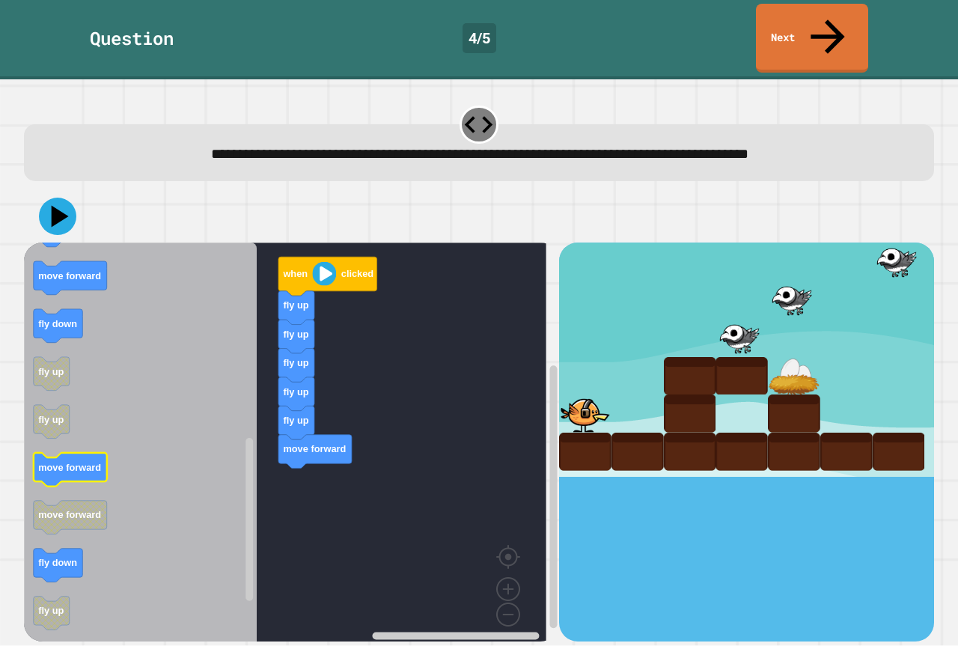
click at [137, 452] on icon "Blockly Workspace" at bounding box center [140, 448] width 233 height 410
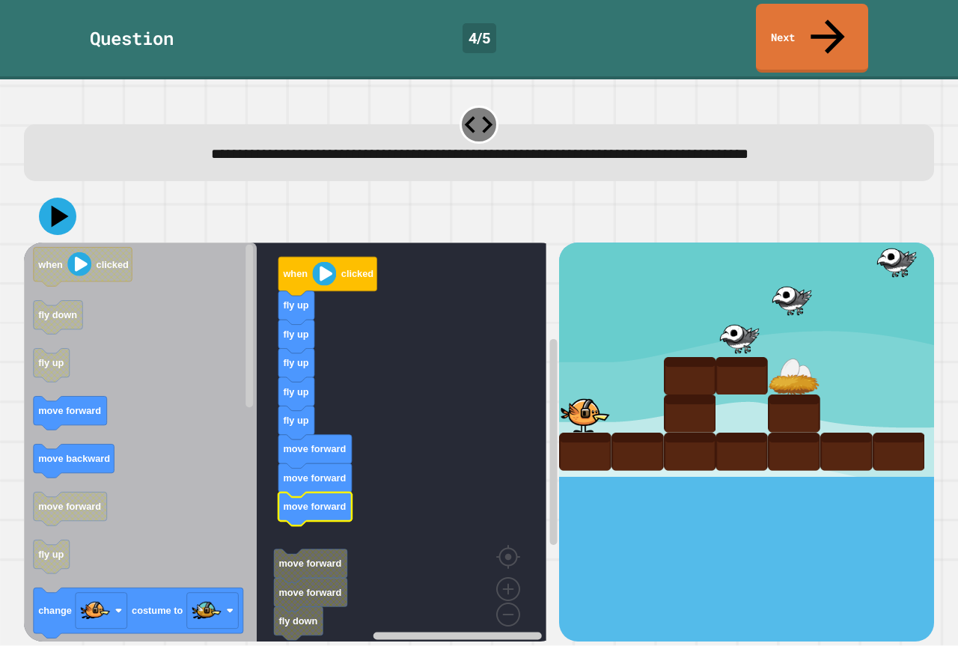
click at [326, 492] on icon "Blockly Workspace" at bounding box center [314, 509] width 73 height 34
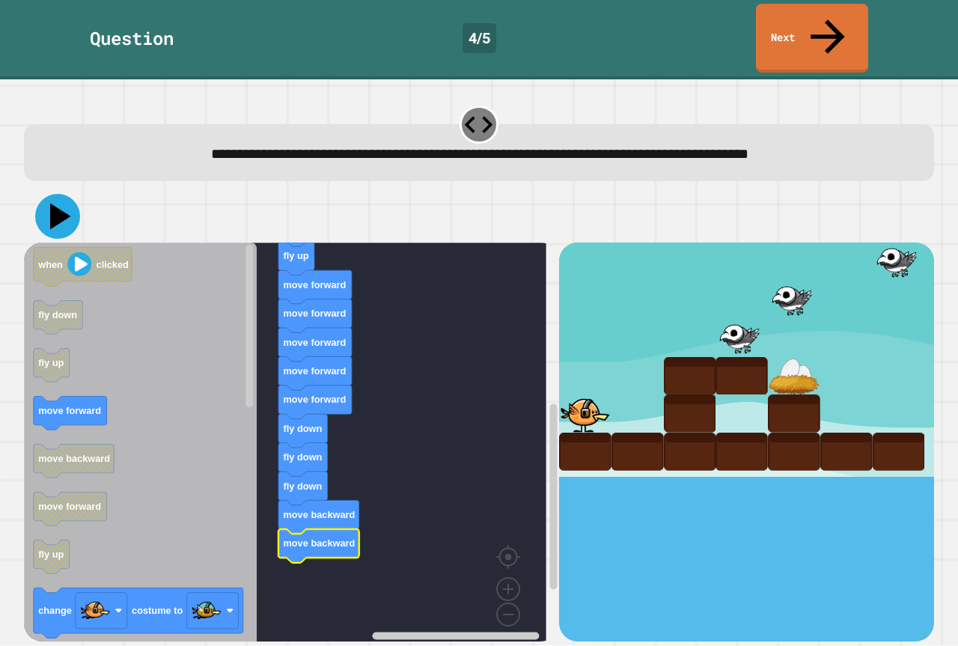
click at [59, 204] on icon at bounding box center [60, 217] width 21 height 26
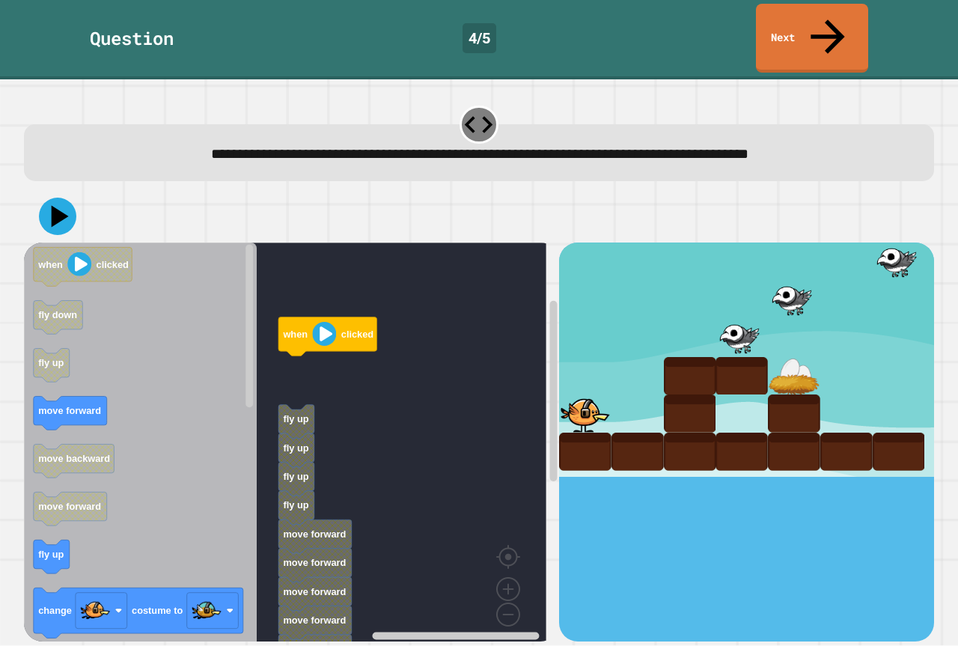
click at [304, 366] on rect "Blockly Workspace" at bounding box center [285, 448] width 522 height 410
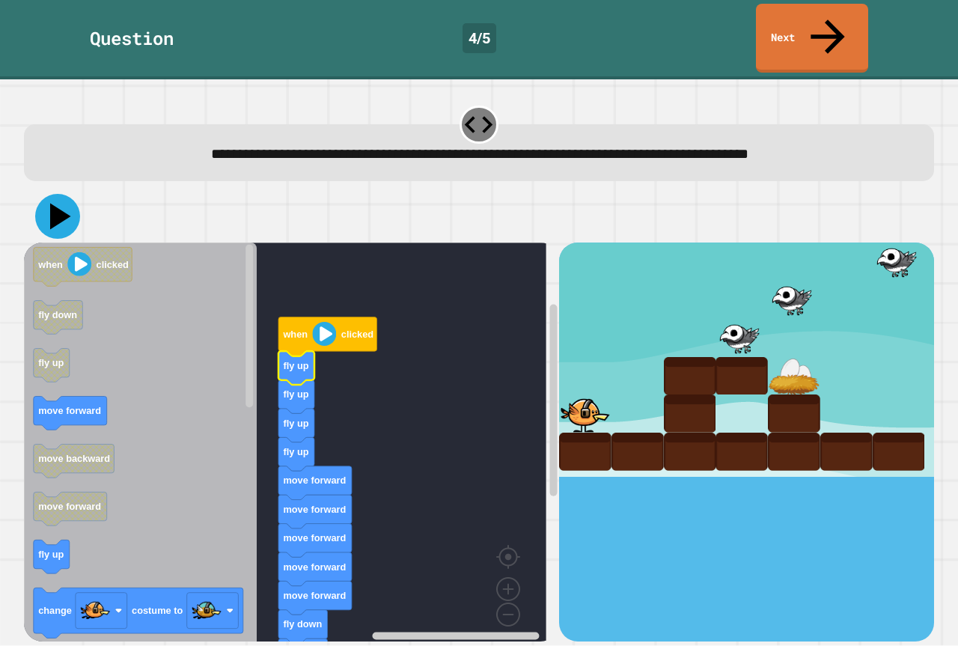
click at [70, 194] on icon at bounding box center [57, 216] width 45 height 45
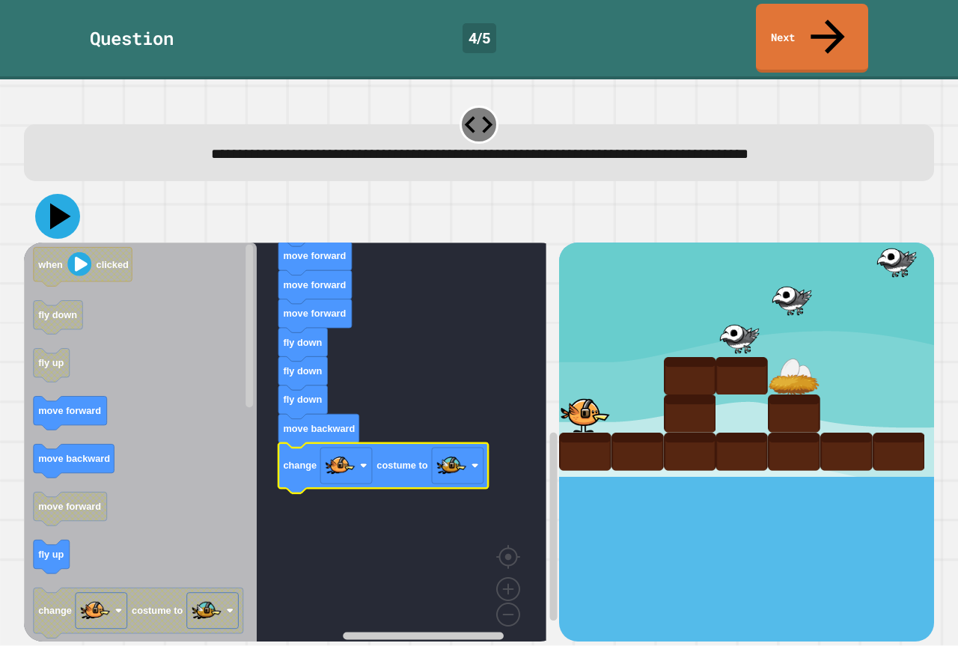
click at [48, 194] on icon at bounding box center [57, 216] width 45 height 45
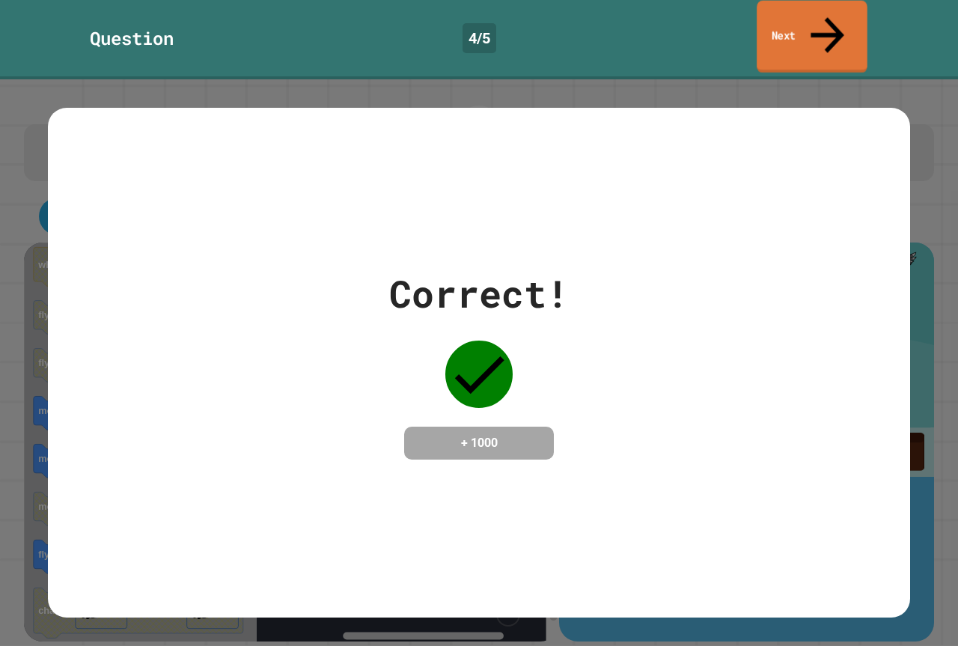
click at [787, 13] on link "Next" at bounding box center [812, 37] width 111 height 73
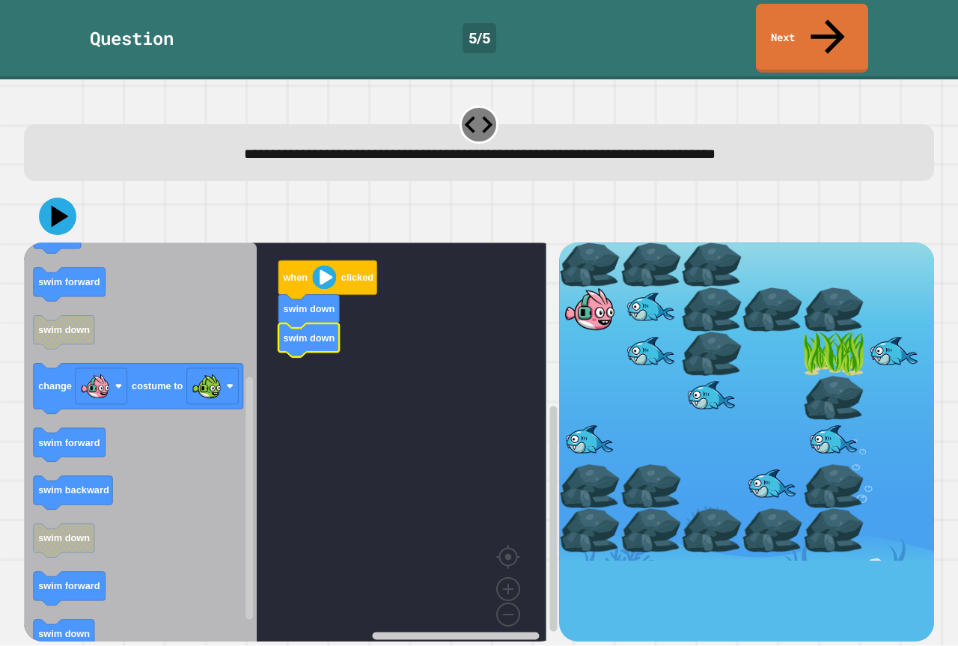
drag, startPoint x: 593, startPoint y: 293, endPoint x: 612, endPoint y: 314, distance: 28.6
click at [612, 314] on div at bounding box center [746, 402] width 375 height 318
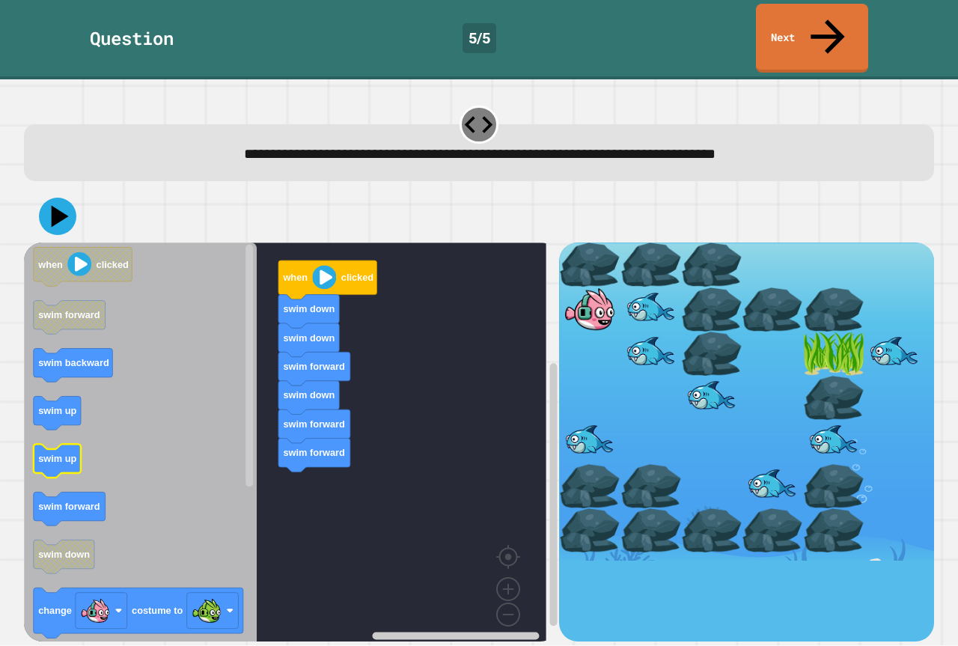
click at [64, 434] on g "when clicked swim forward swim backward swim up swim up swim forward swim down …" at bounding box center [139, 587] width 210 height 678
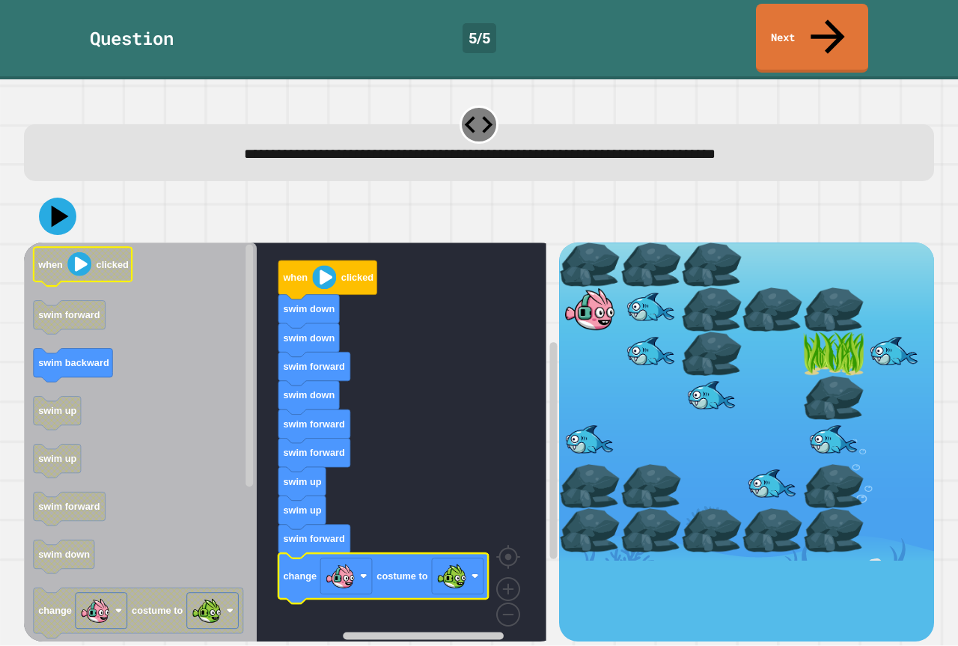
click at [58, 207] on div at bounding box center [479, 216] width 910 height 52
click at [58, 198] on icon at bounding box center [57, 216] width 45 height 45
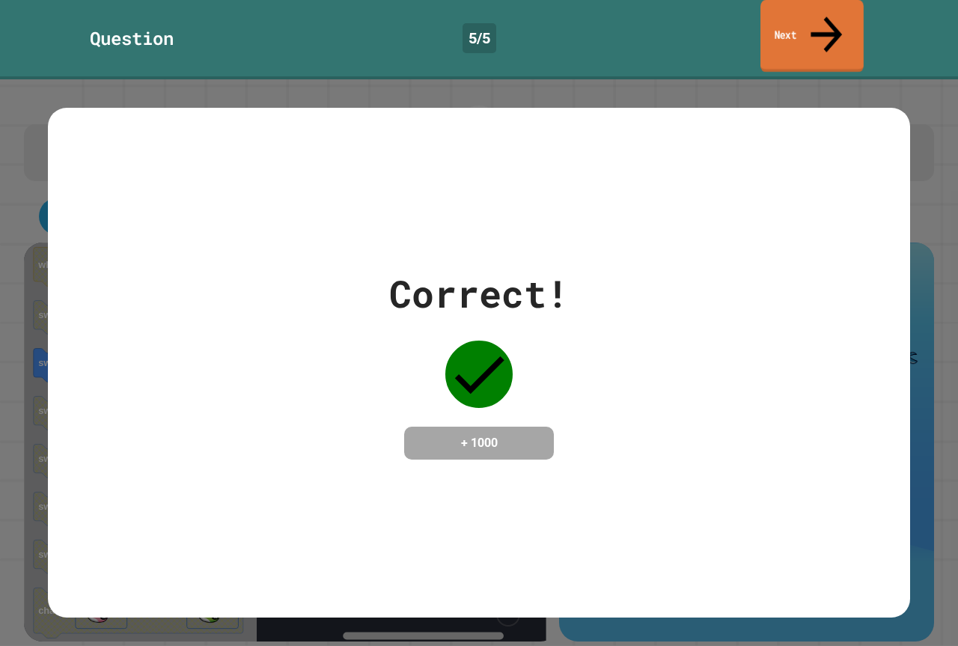
click at [802, 34] on link "Next" at bounding box center [811, 36] width 103 height 73
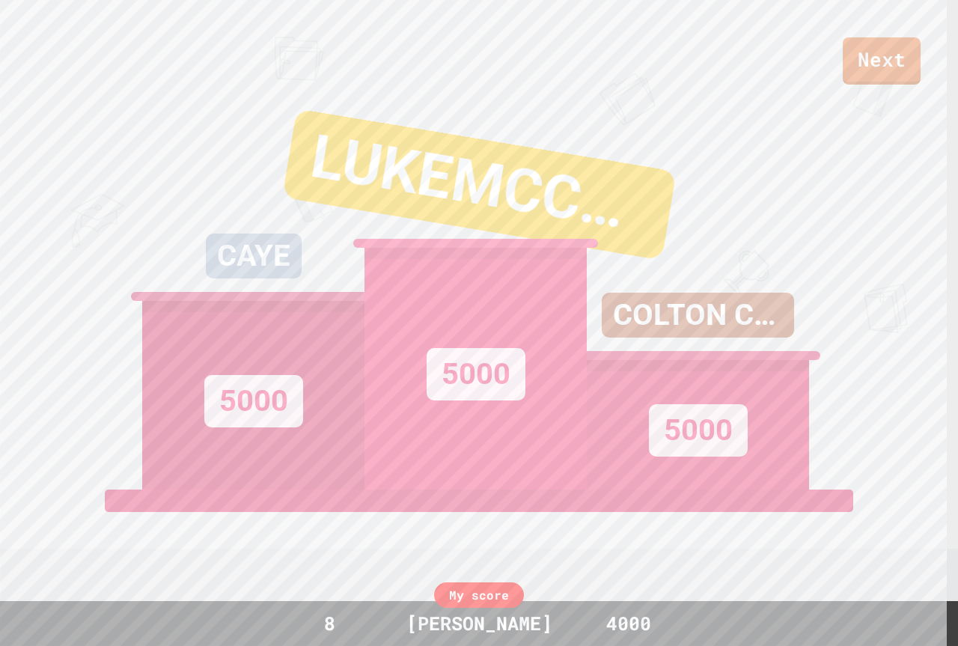
click at [370, 387] on div "5000" at bounding box center [476, 369] width 222 height 242
